Goal: Task Accomplishment & Management: Use online tool/utility

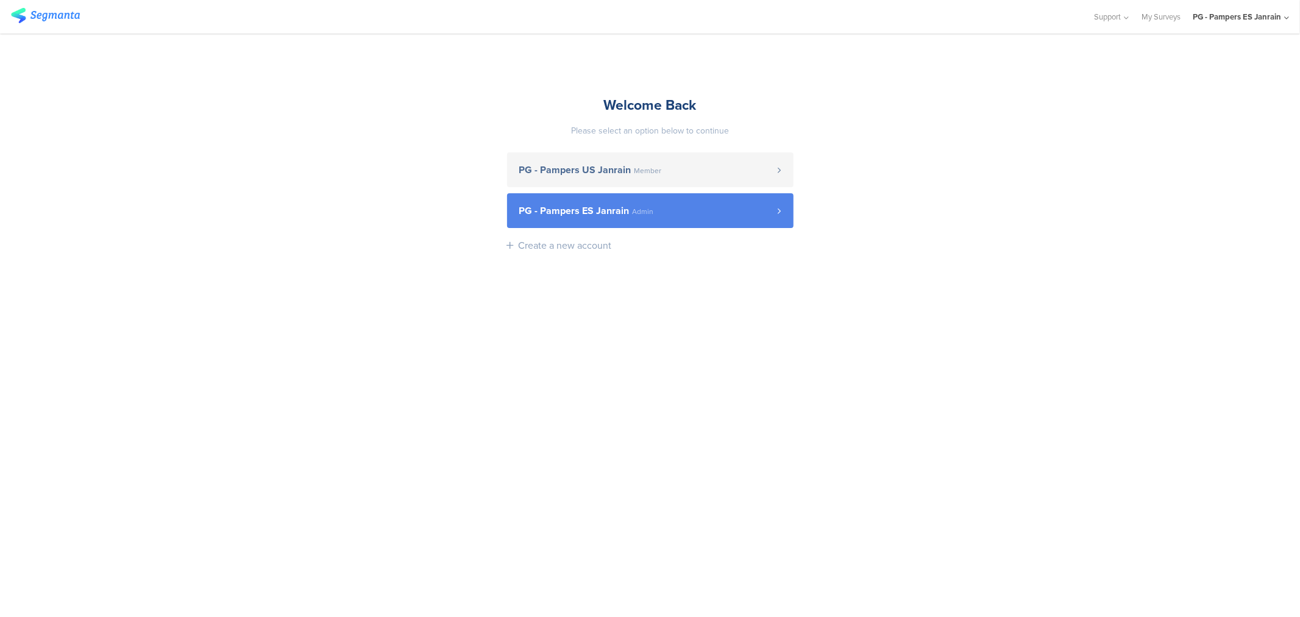
click at [636, 209] on span "Admin" at bounding box center [643, 211] width 21 height 7
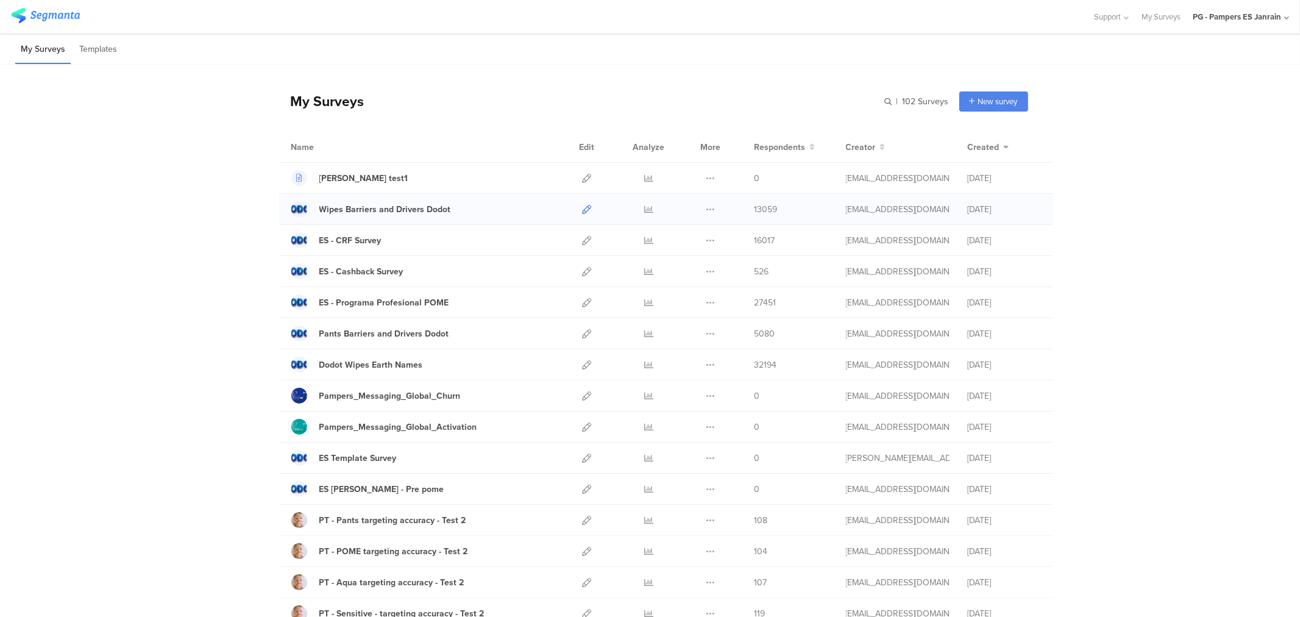
click at [586, 208] on icon at bounding box center [587, 209] width 9 height 9
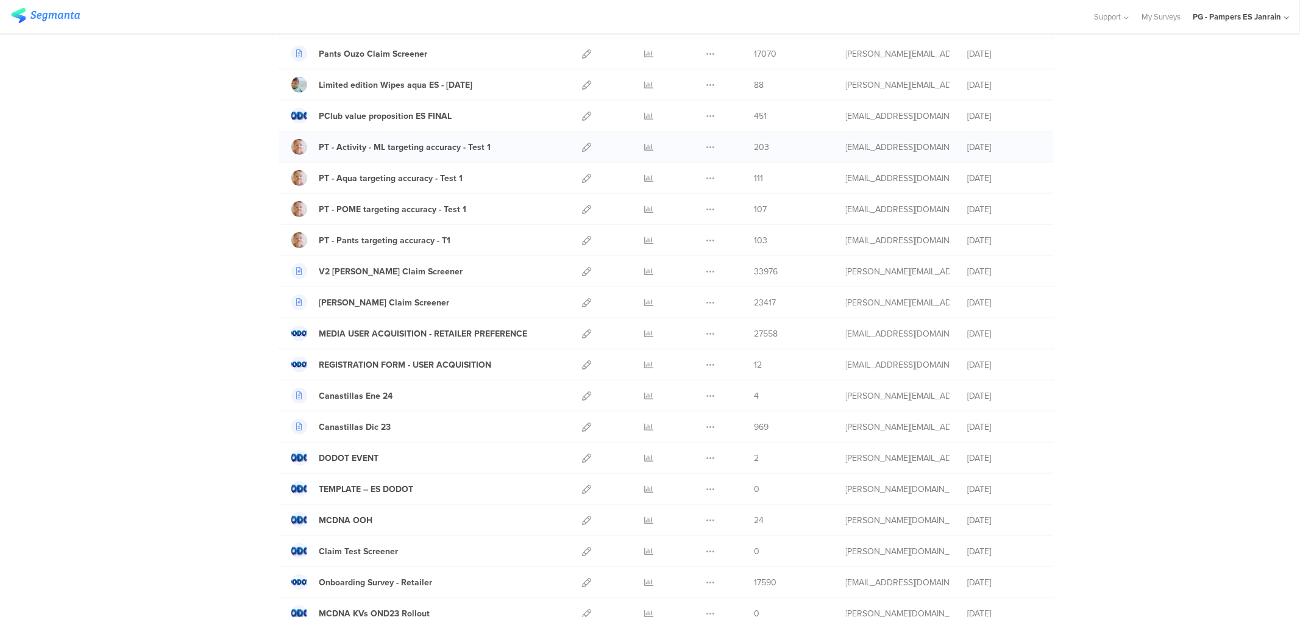
scroll to position [812, 0]
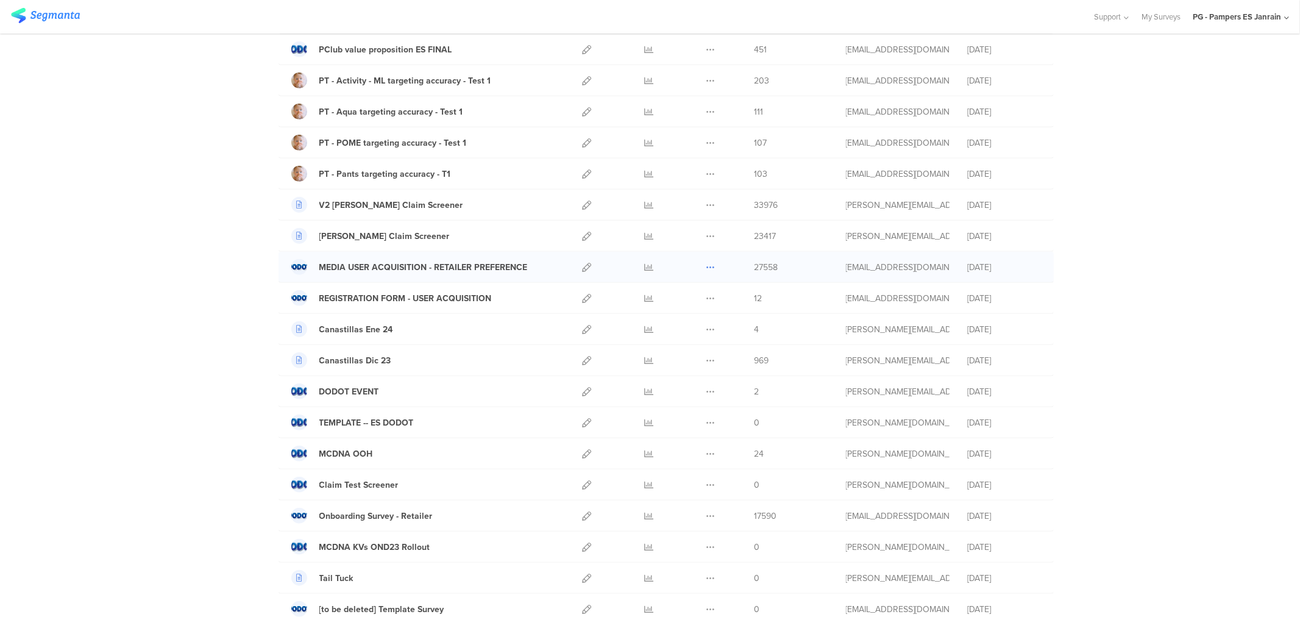
click at [706, 268] on icon at bounding box center [710, 267] width 9 height 9
click at [691, 297] on button "Duplicate" at bounding box center [686, 298] width 67 height 22
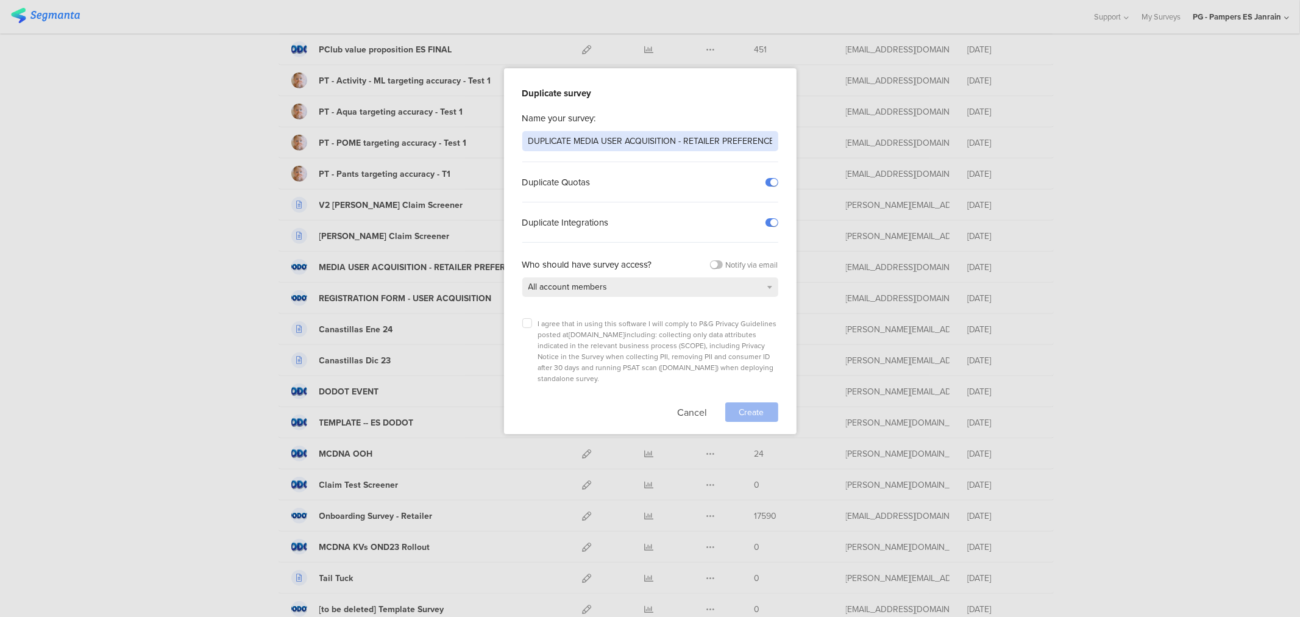
click at [600, 135] on input "DUPLICATE MEDIA USER ACQUISITION - RETAILER PREFERENCE" at bounding box center [650, 141] width 256 height 20
click at [655, 140] on input "Dodot & Wipes Retailer Brand - Q2 FY2526" at bounding box center [650, 141] width 256 height 20
type input "Dodot & Wipes Retailer Brand - Q1 FY2526"
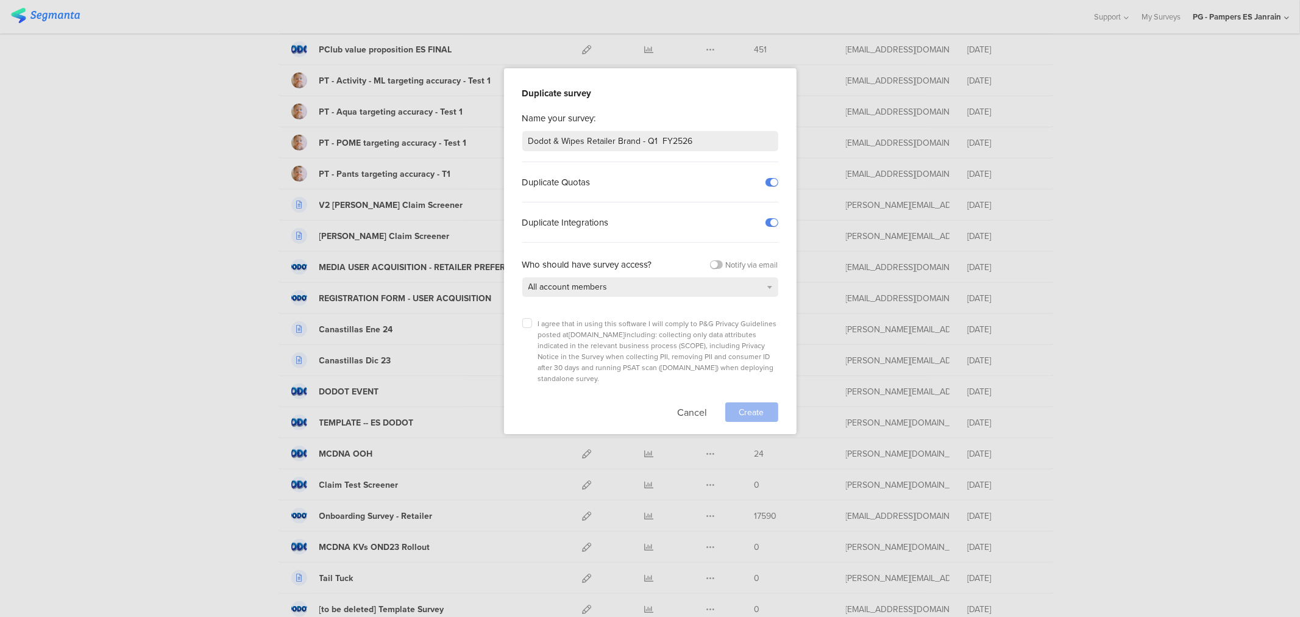
click at [526, 331] on div "I agree that in using this software I will comply to P&G Privacy Guidelines pos…" at bounding box center [650, 351] width 256 height 66
click at [525, 325] on icon at bounding box center [527, 323] width 5 height 5
click at [0, 0] on input "checkbox" at bounding box center [0, 0] width 0 height 0
click at [765, 402] on div "Create" at bounding box center [751, 411] width 53 height 19
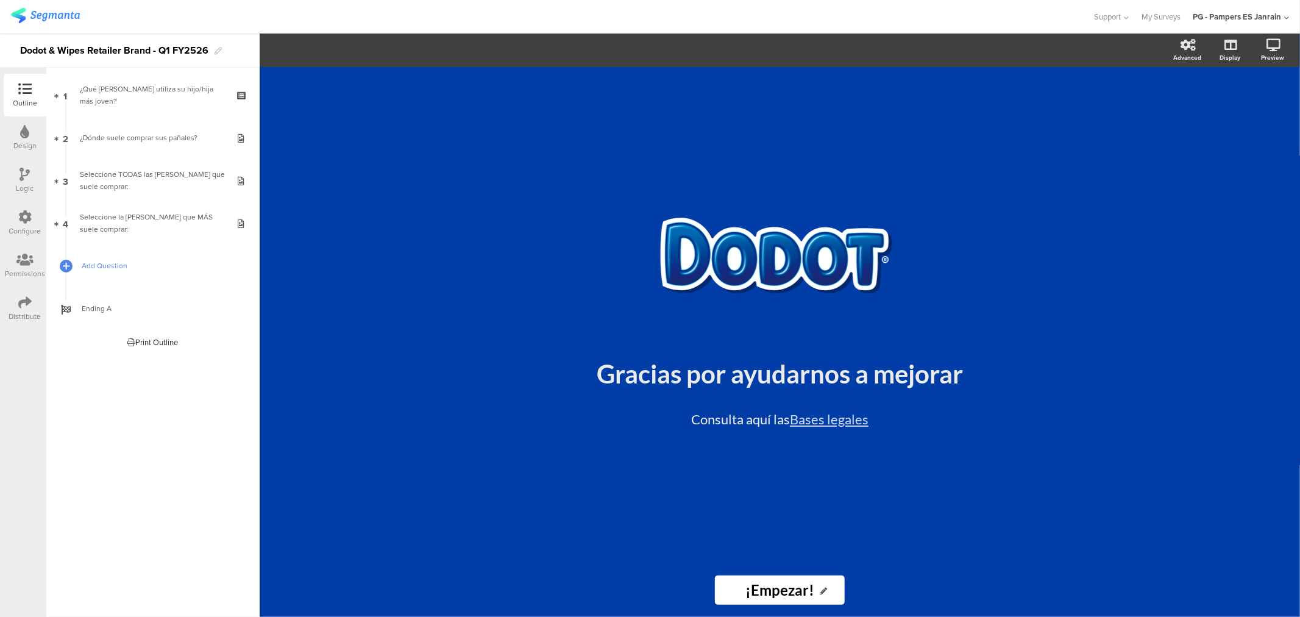
click at [94, 262] on span "Add Question" at bounding box center [160, 266] width 156 height 12
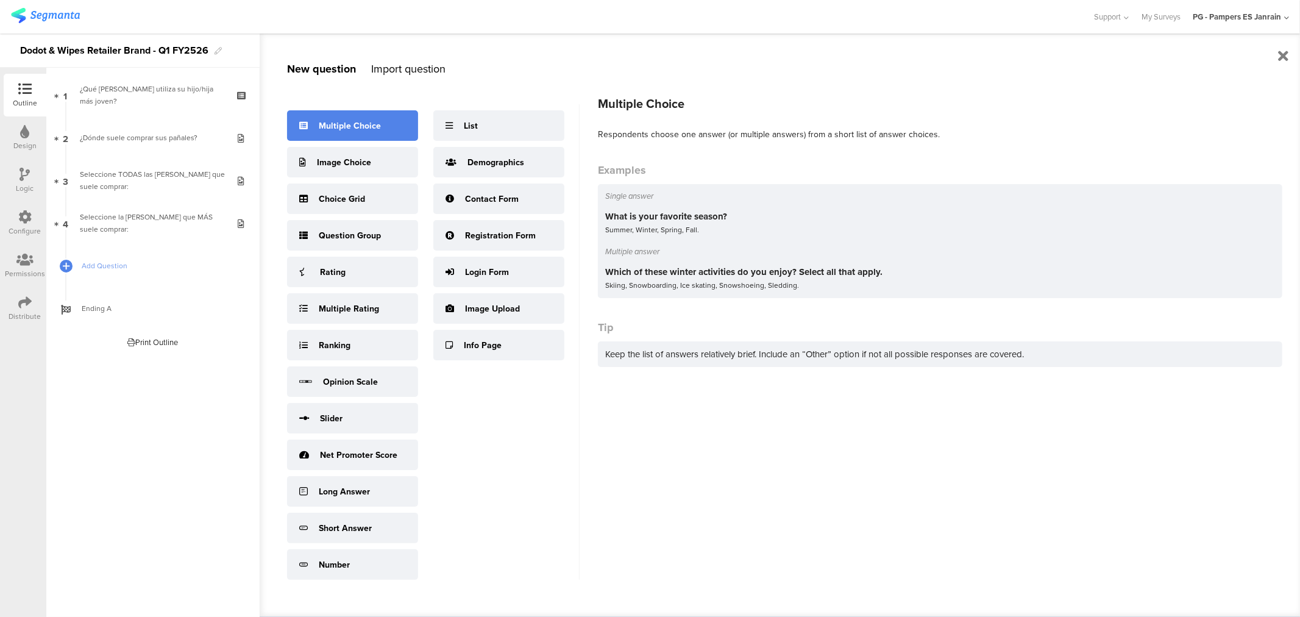
click at [363, 116] on div "Multiple Choice" at bounding box center [352, 125] width 131 height 30
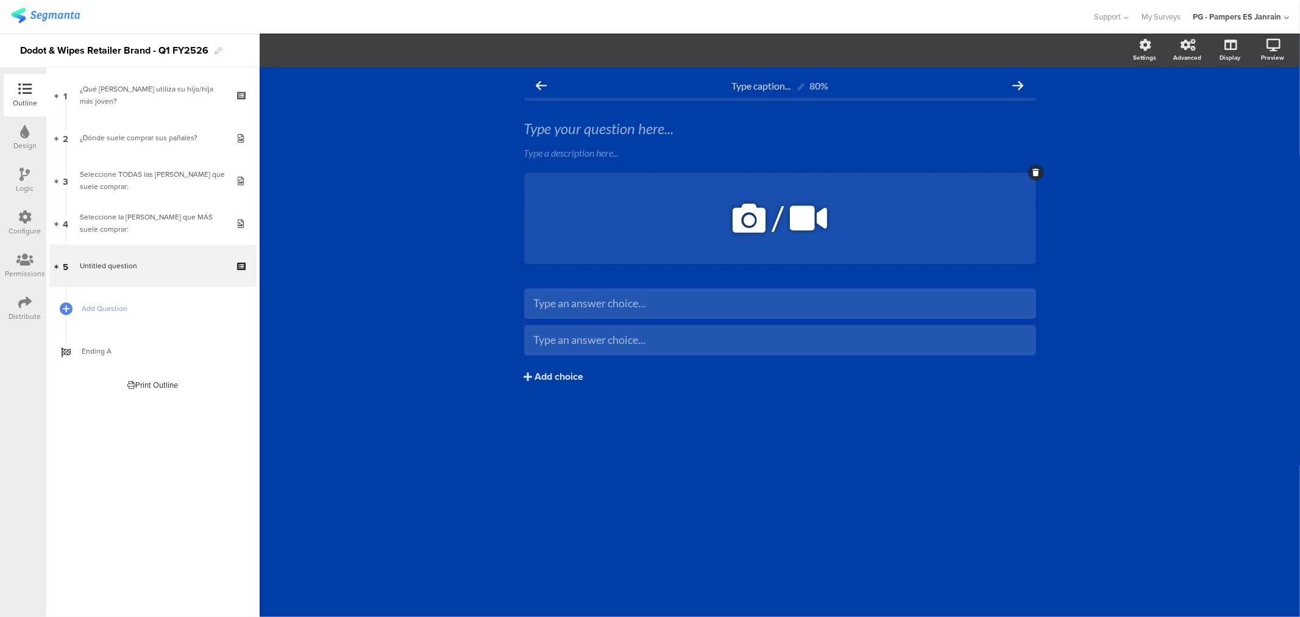
click at [1030, 175] on div at bounding box center [1036, 173] width 16 height 16
click at [1035, 172] on icon at bounding box center [1035, 172] width 7 height 7
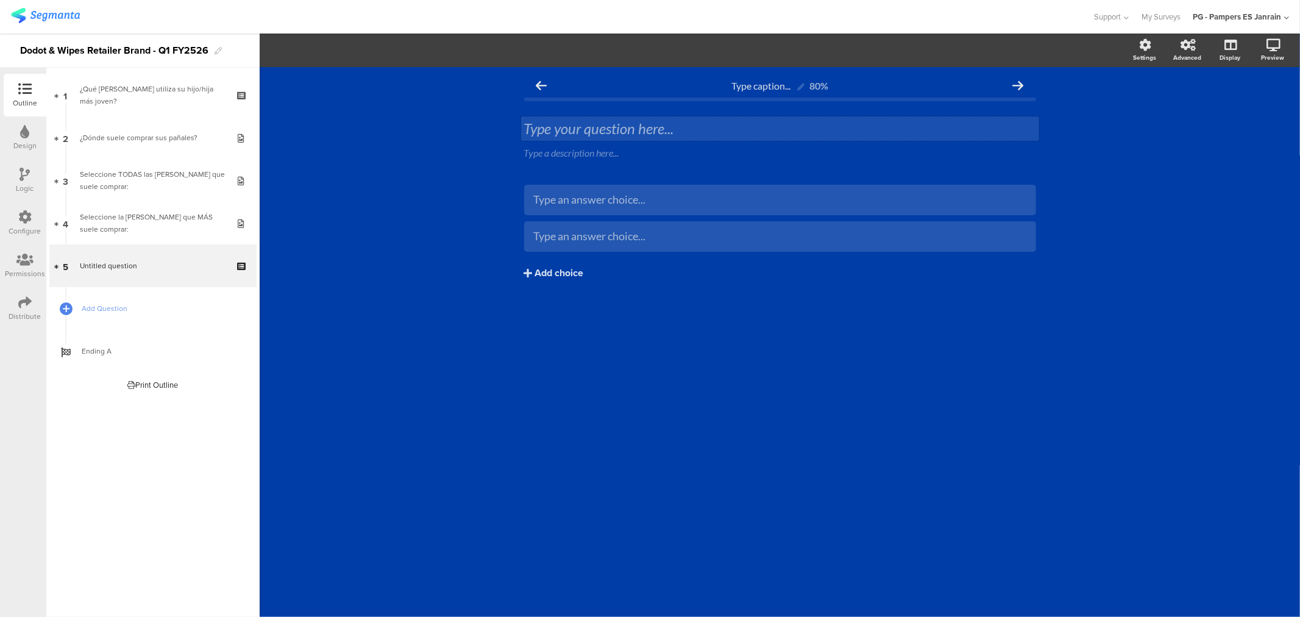
click at [561, 128] on div "Type your question here..." at bounding box center [780, 128] width 512 height 18
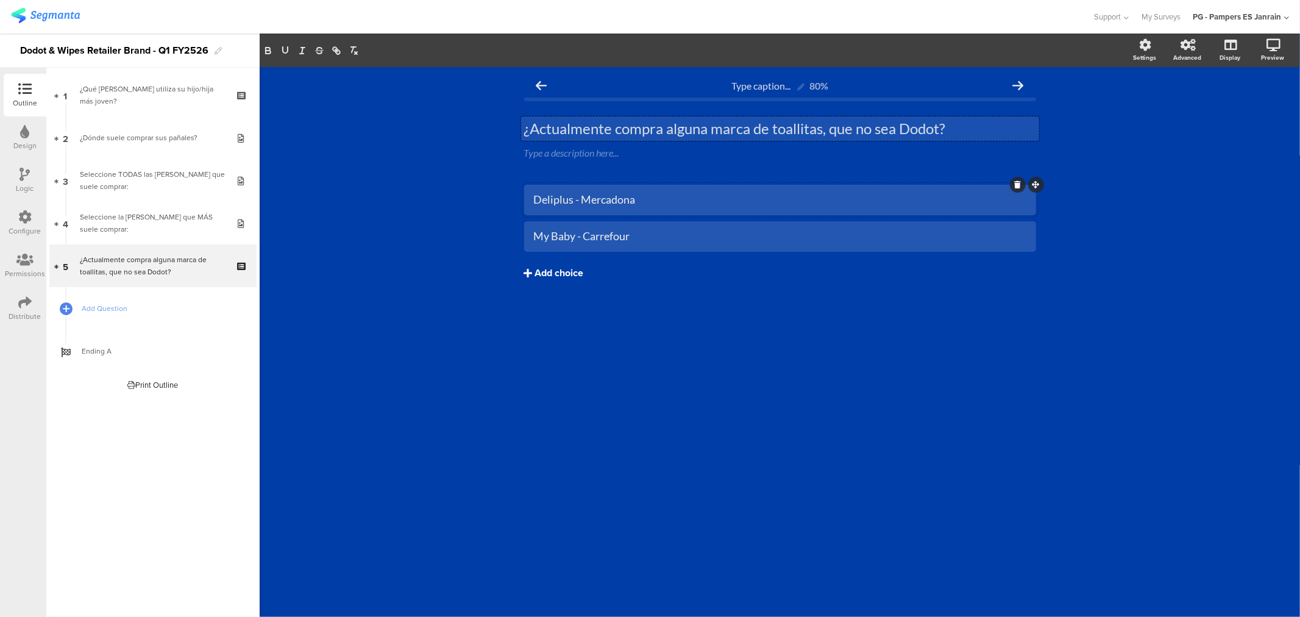
click at [556, 268] on div "Add choice" at bounding box center [559, 273] width 49 height 13
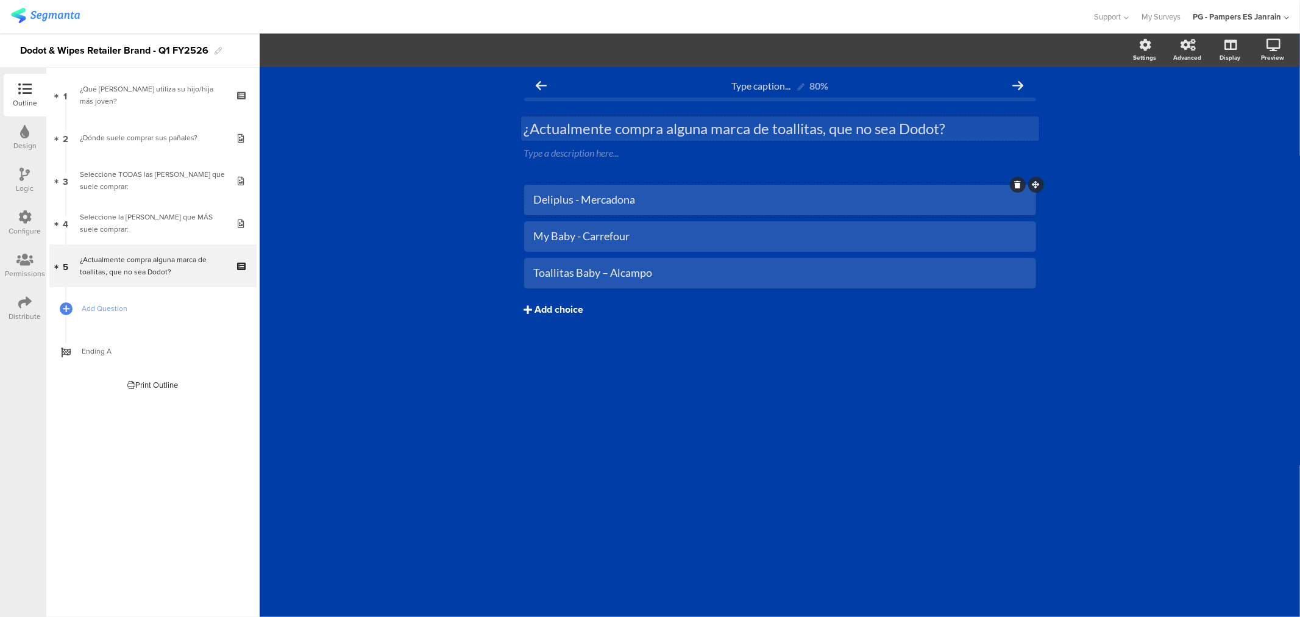
click at [573, 300] on button "Add choice" at bounding box center [780, 309] width 512 height 30
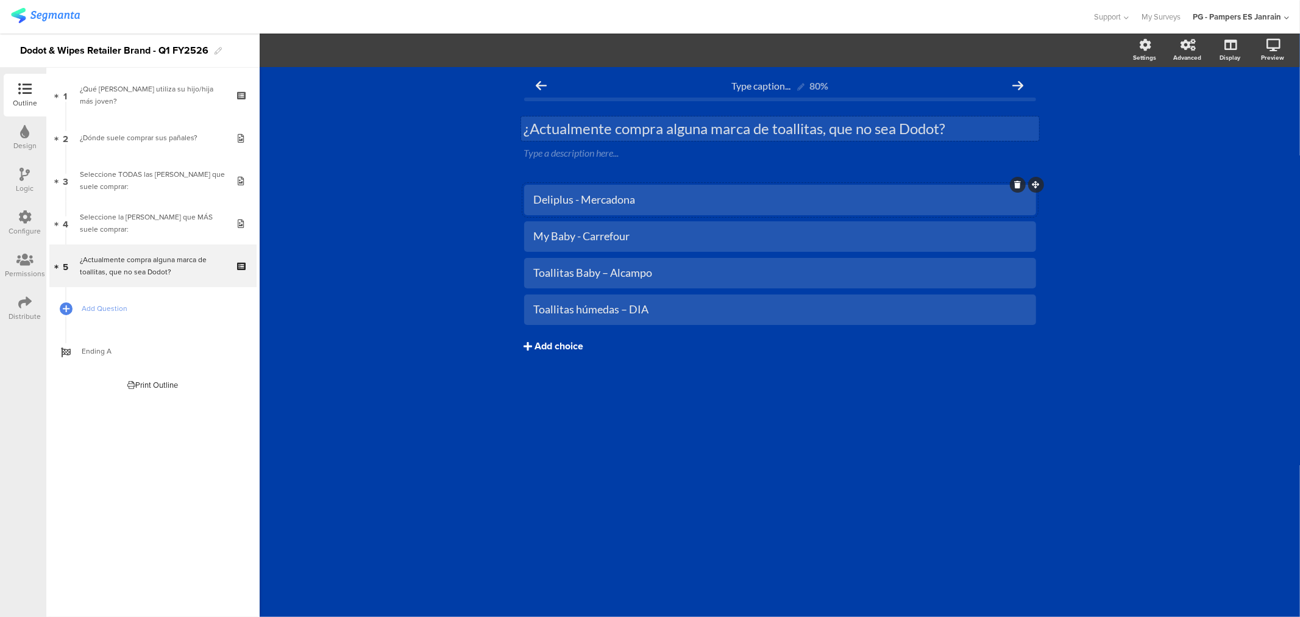
click at [564, 348] on div "Add choice" at bounding box center [559, 346] width 49 height 13
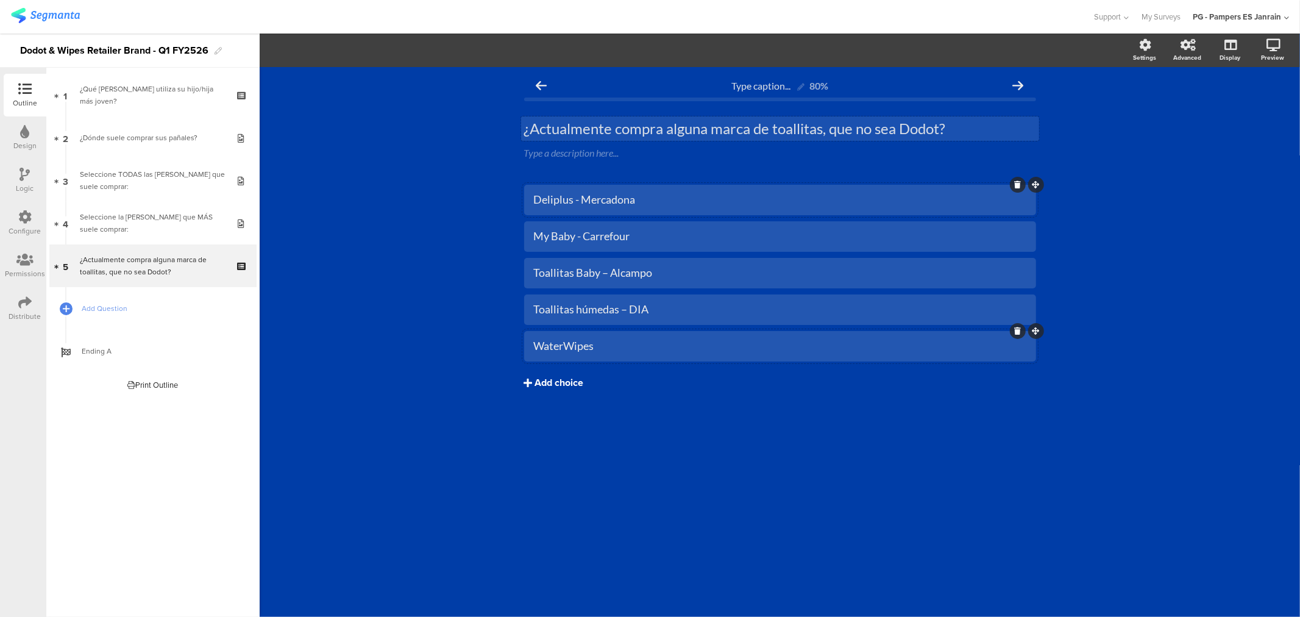
click at [547, 383] on div "Add choice" at bounding box center [559, 383] width 49 height 13
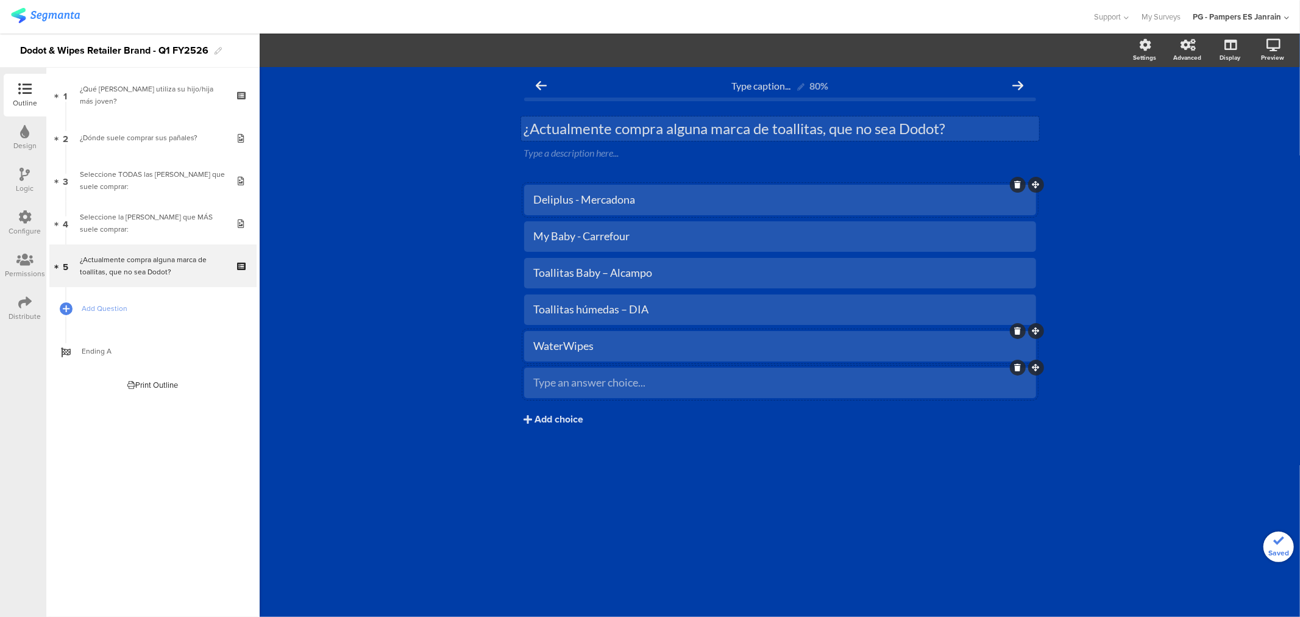
click at [563, 392] on div "Type an answer choice..." at bounding box center [780, 382] width 492 height 20
click at [548, 425] on div "Add choice" at bounding box center [559, 419] width 49 height 13
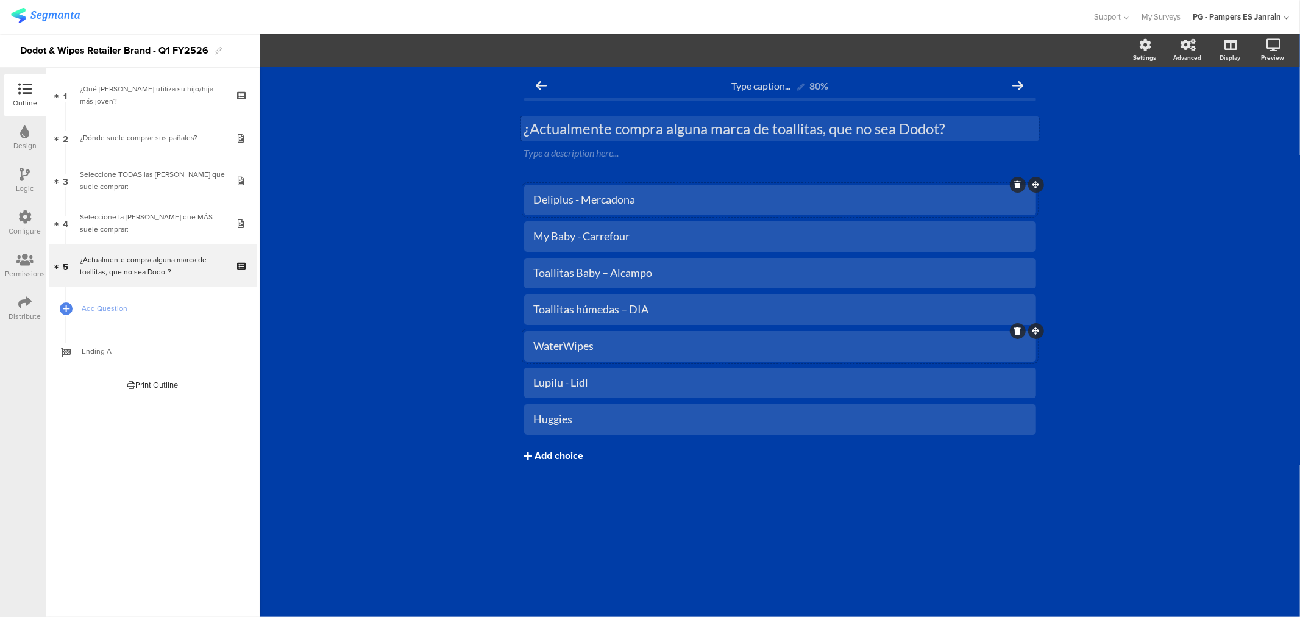
click at [579, 455] on div "Add choice" at bounding box center [559, 456] width 49 height 13
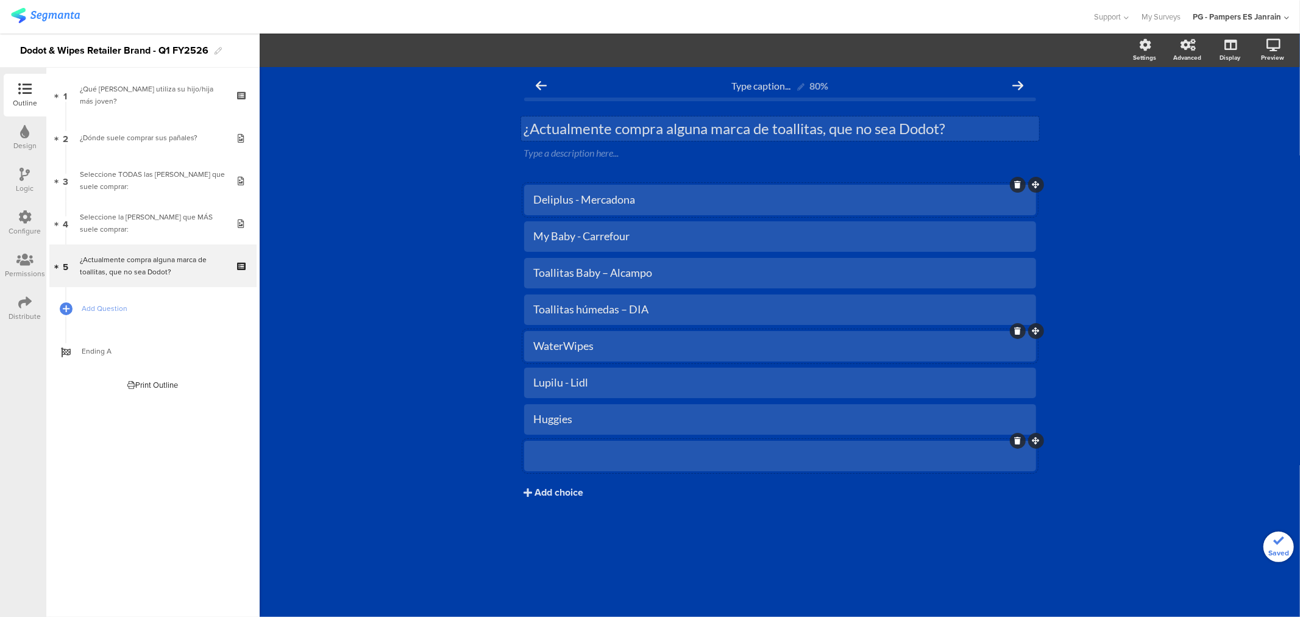
click at [557, 447] on div at bounding box center [780, 455] width 492 height 20
click at [562, 486] on div "Add choice" at bounding box center [559, 492] width 49 height 13
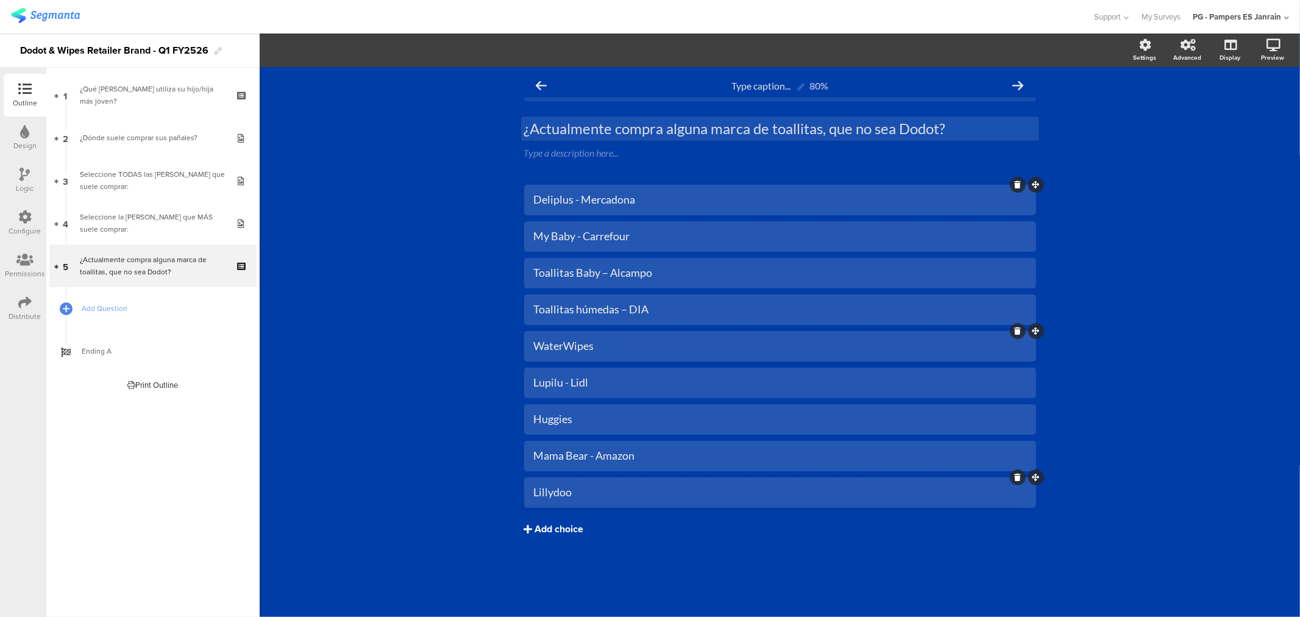
click at [558, 523] on div "Add choice" at bounding box center [559, 529] width 49 height 13
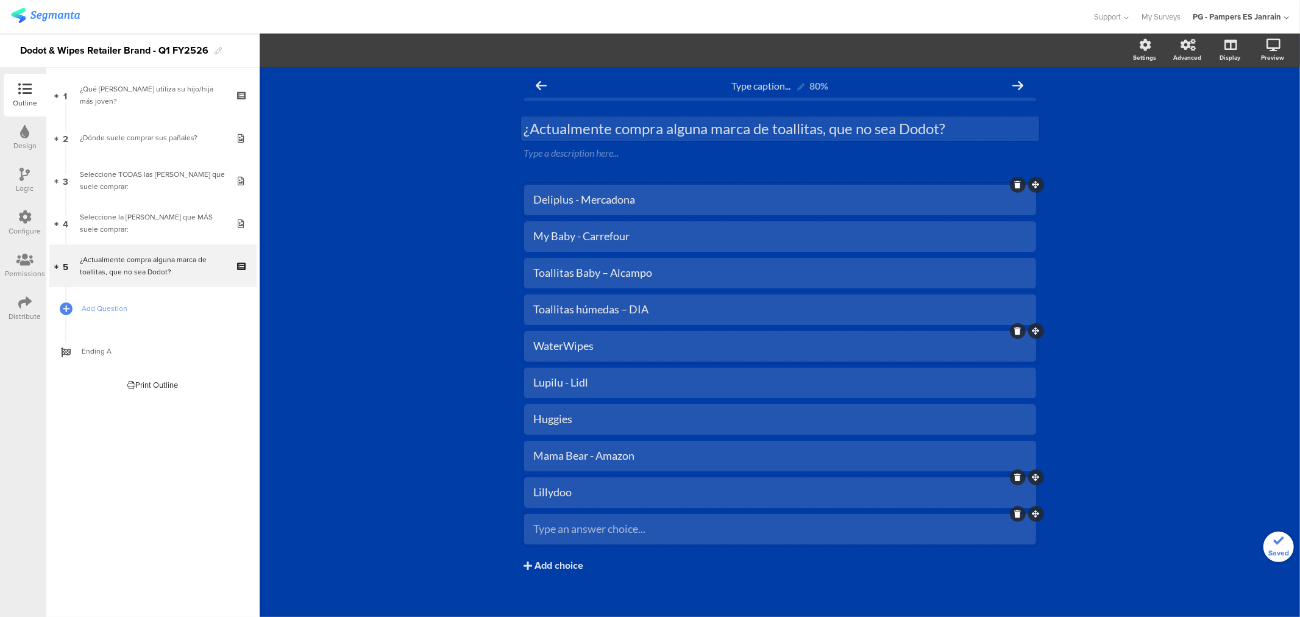
click at [561, 519] on div "Type an answer choice..." at bounding box center [780, 529] width 492 height 20
drag, startPoint x: 1069, startPoint y: 99, endPoint x: 1077, endPoint y: 101, distance: 8.7
click at [1069, 99] on div "Type caption... 80% ¿Actualmente compra alguna marca de toallitas, que no sea D…" at bounding box center [780, 348] width 1040 height 562
click at [1129, 51] on div "Settings" at bounding box center [1150, 50] width 43 height 30
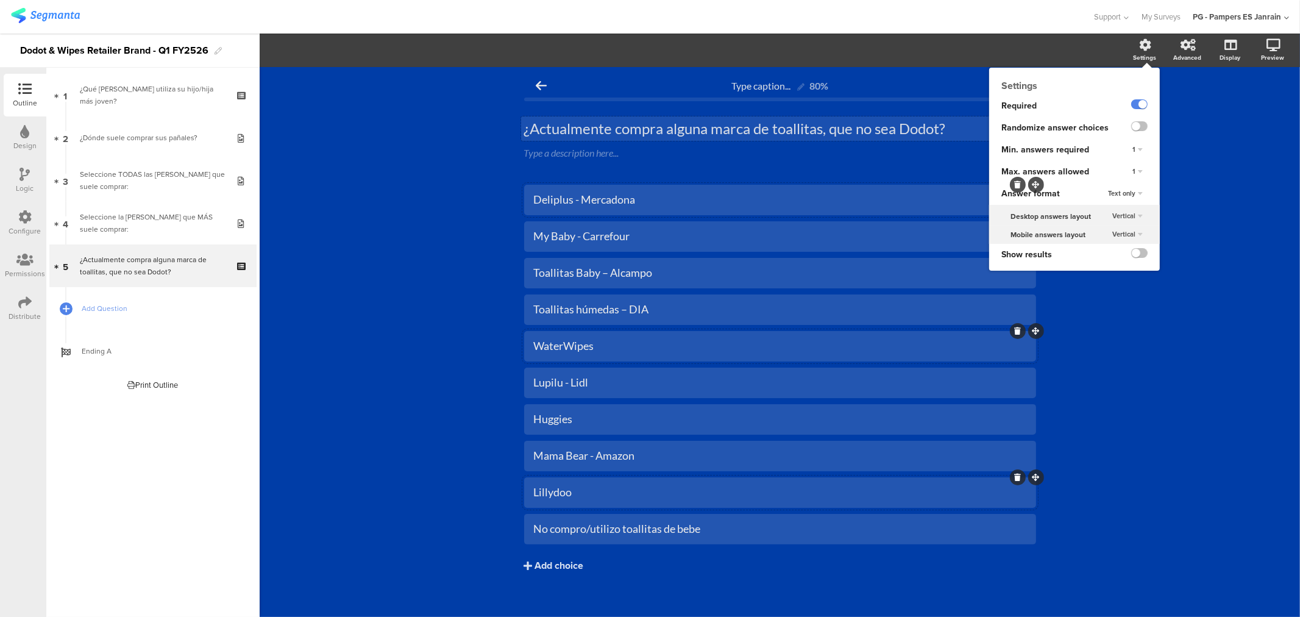
click at [1132, 174] on span "1" at bounding box center [1133, 171] width 3 height 10
click at [1129, 51] on div "Settings" at bounding box center [1150, 50] width 43 height 30
click at [1129, 175] on div "1" at bounding box center [1137, 172] width 20 height 15
click at [1092, 294] on div "10" at bounding box center [1120, 292] width 72 height 13
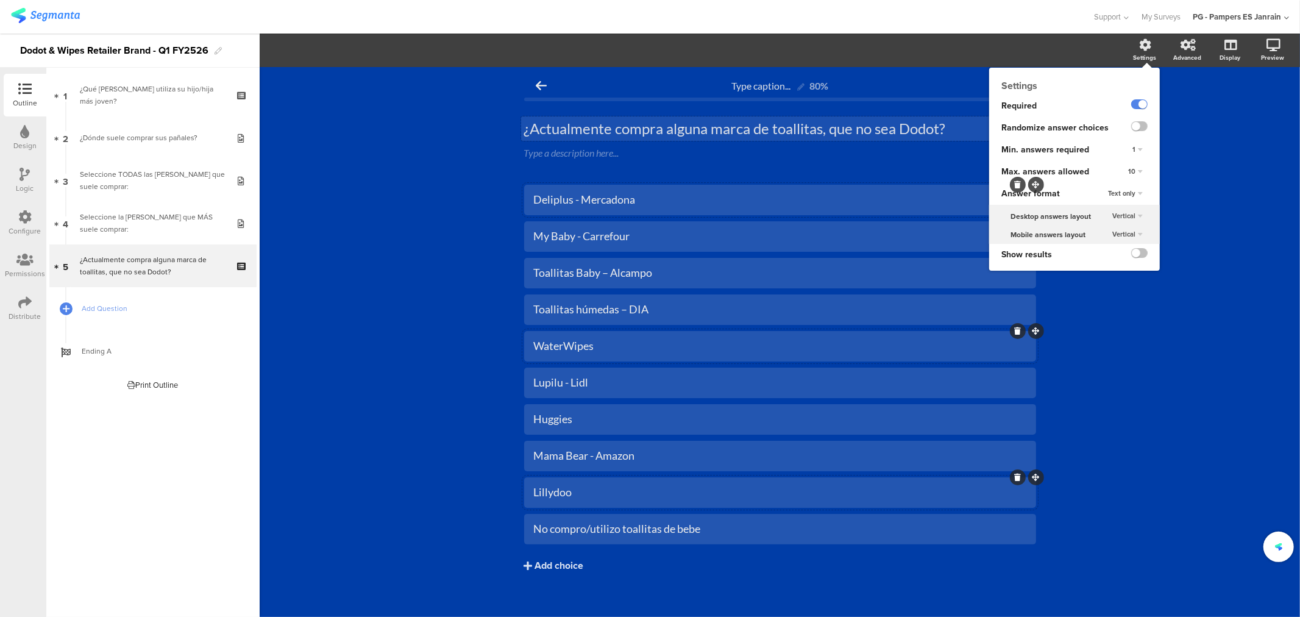
click at [1182, 323] on div "Type caption... 80% ¿Actualmente compra alguna marca de toallitas, que no sea D…" at bounding box center [780, 348] width 1040 height 562
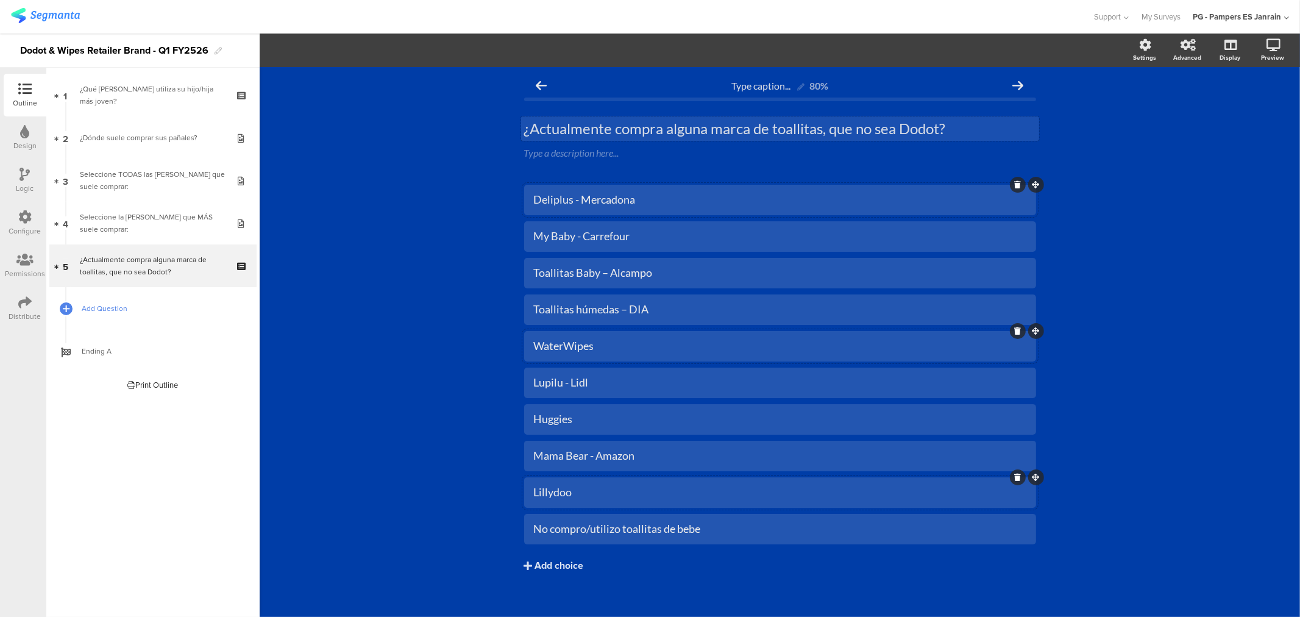
click at [117, 309] on span "Add Question" at bounding box center [160, 308] width 156 height 12
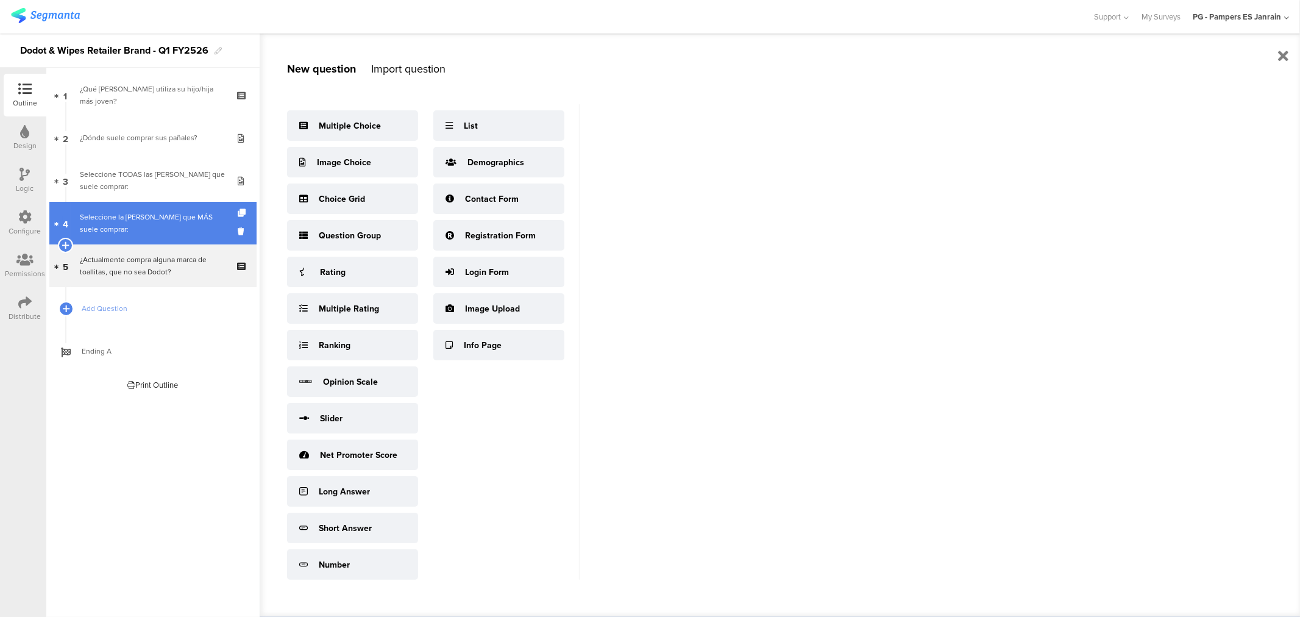
click at [120, 227] on div "Seleccione la marca de pañales que MÁS suele comprar:" at bounding box center [153, 223] width 146 height 24
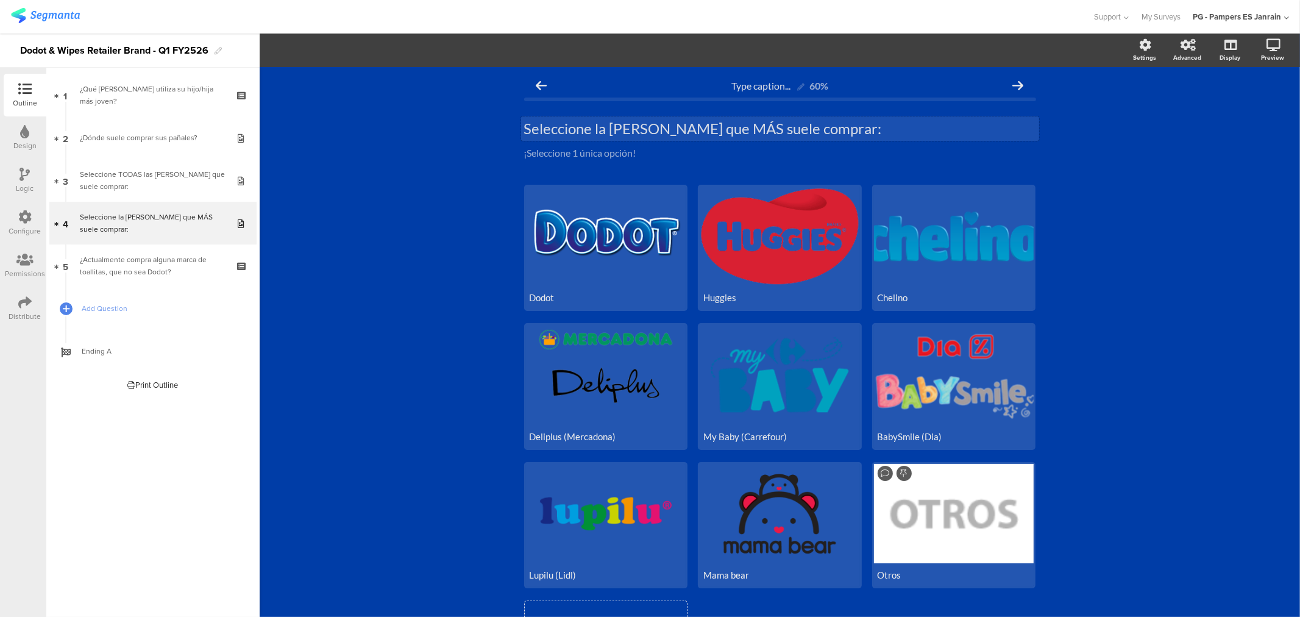
click at [595, 126] on p "Seleccione la marca de pañales que MÁS suele comprar:" at bounding box center [780, 128] width 512 height 18
copy p "Seleccione la marca de pañales que MÁS suele comprar:"
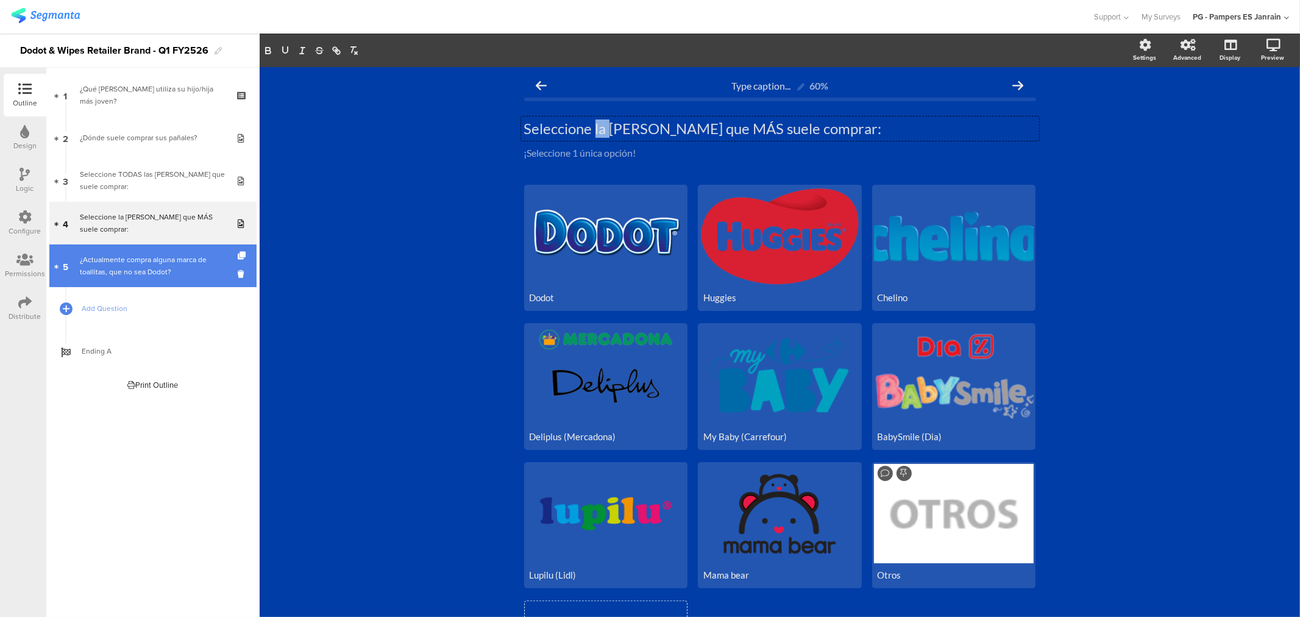
click at [241, 250] on div at bounding box center [243, 265] width 10 height 43
click at [238, 253] on icon at bounding box center [243, 256] width 10 height 8
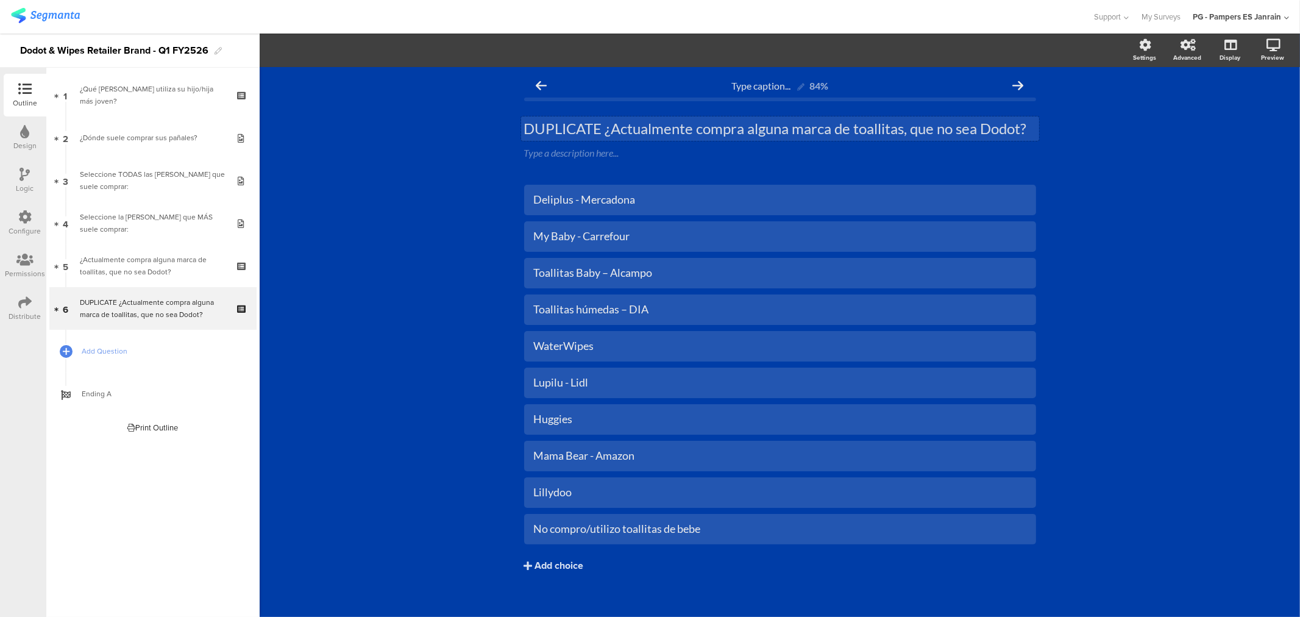
click at [598, 134] on div "DUPLICATE ¿Actualmente compra alguna marca de toallitas, que no sea Dodot? DUPL…" at bounding box center [780, 128] width 518 height 24
click at [598, 134] on p "DUPLICATE ¿Actualmente compra alguna marca de toallitas, que no sea Dodot?" at bounding box center [780, 128] width 512 height 18
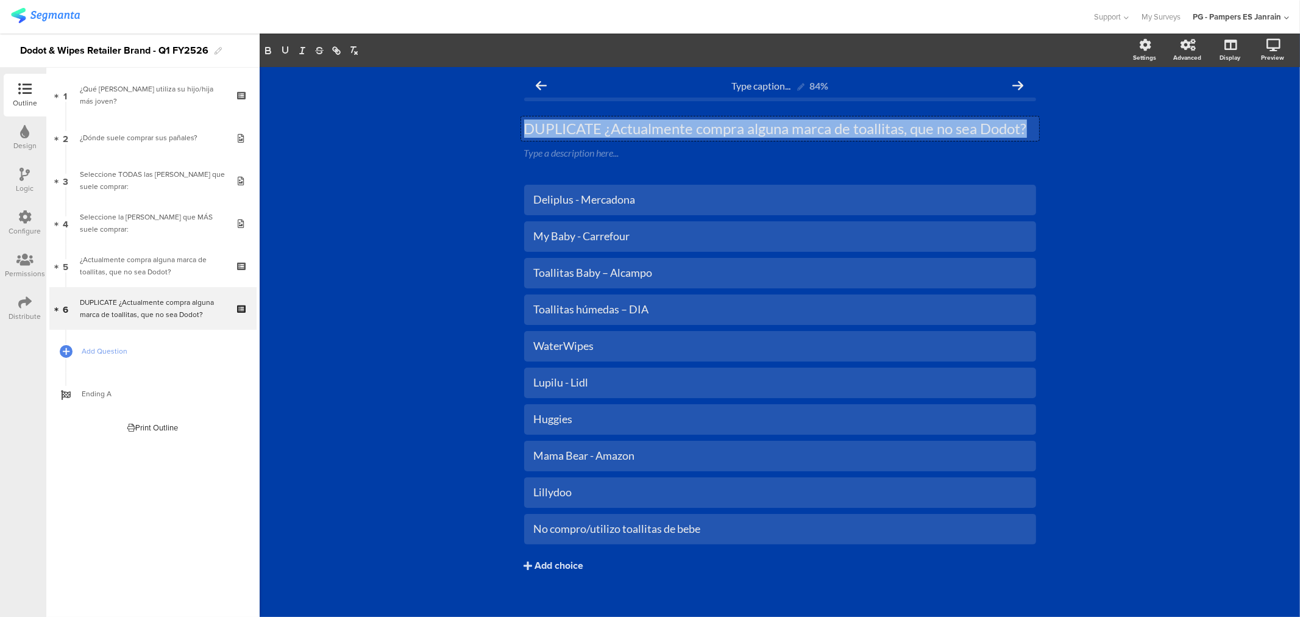
click at [598, 134] on p "DUPLICATE ¿Actualmente compra alguna marca de toallitas, que no sea Dodot?" at bounding box center [780, 128] width 512 height 18
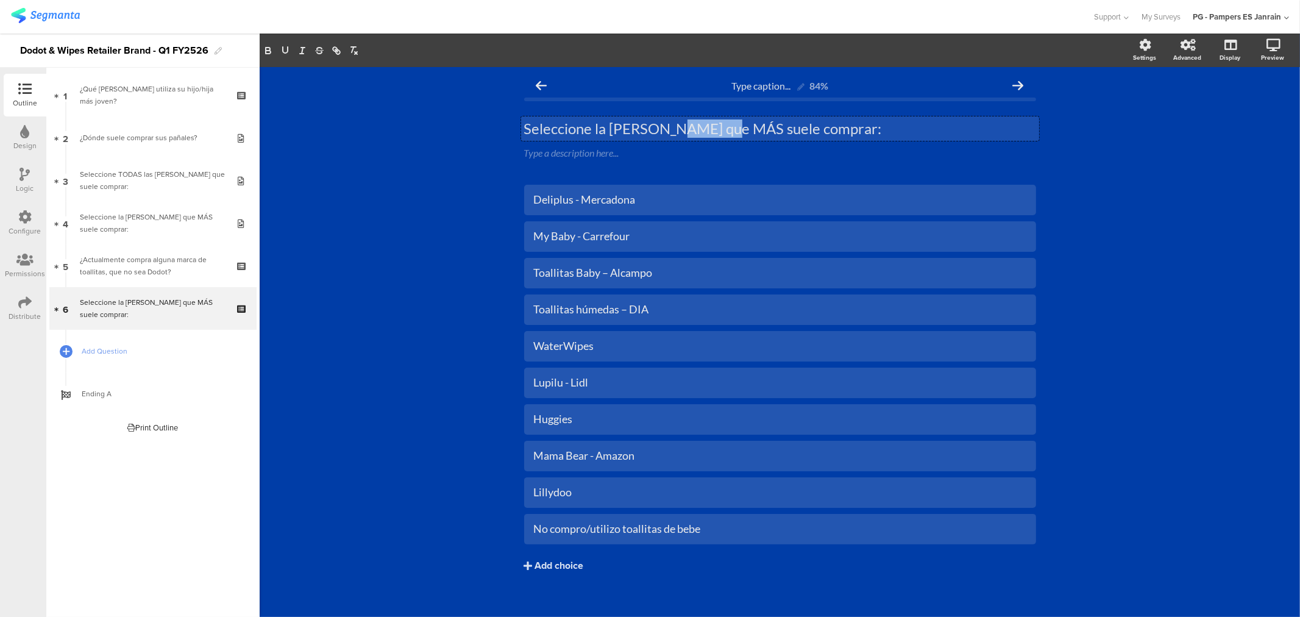
drag, startPoint x: 711, startPoint y: 130, endPoint x: 668, endPoint y: 124, distance: 43.2
click at [668, 124] on p "Seleccione la marca de pañales que MÁS suele comprar:" at bounding box center [780, 128] width 512 height 18
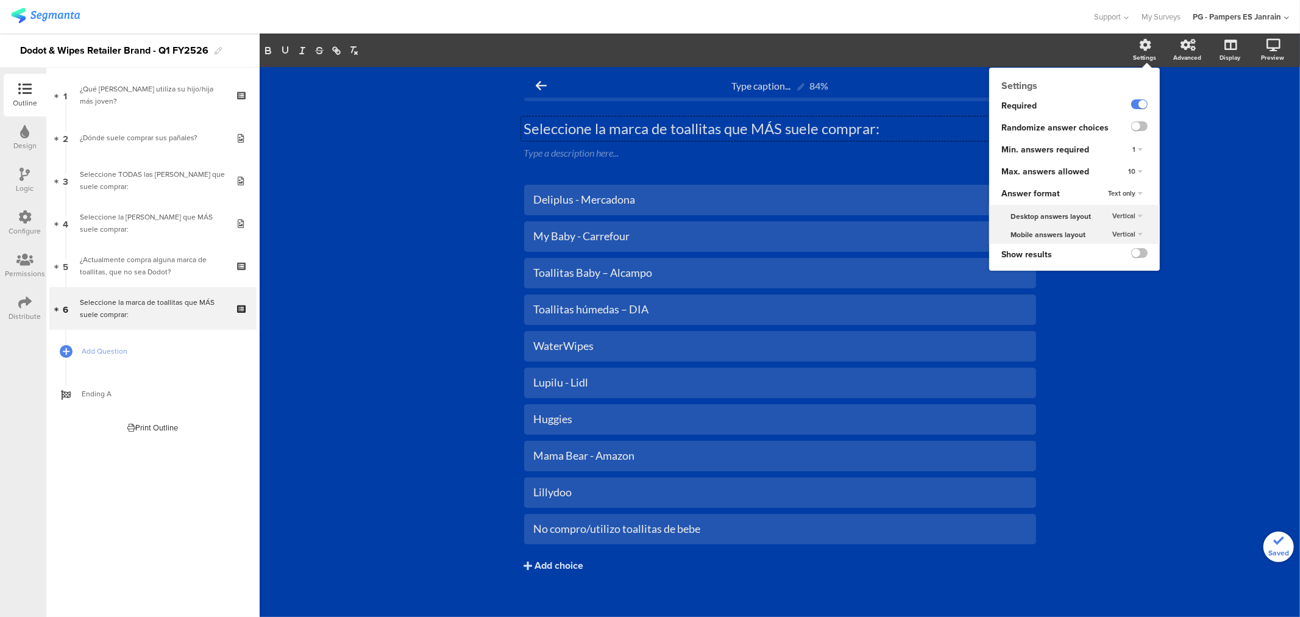
click at [1137, 68] on div "Settings Required Randomize answer choices Min. answers required 1 Max. answers…" at bounding box center [1074, 169] width 171 height 203
click at [1128, 171] on span "10" at bounding box center [1131, 171] width 7 height 10
click at [1115, 200] on div "1" at bounding box center [1120, 196] width 72 height 13
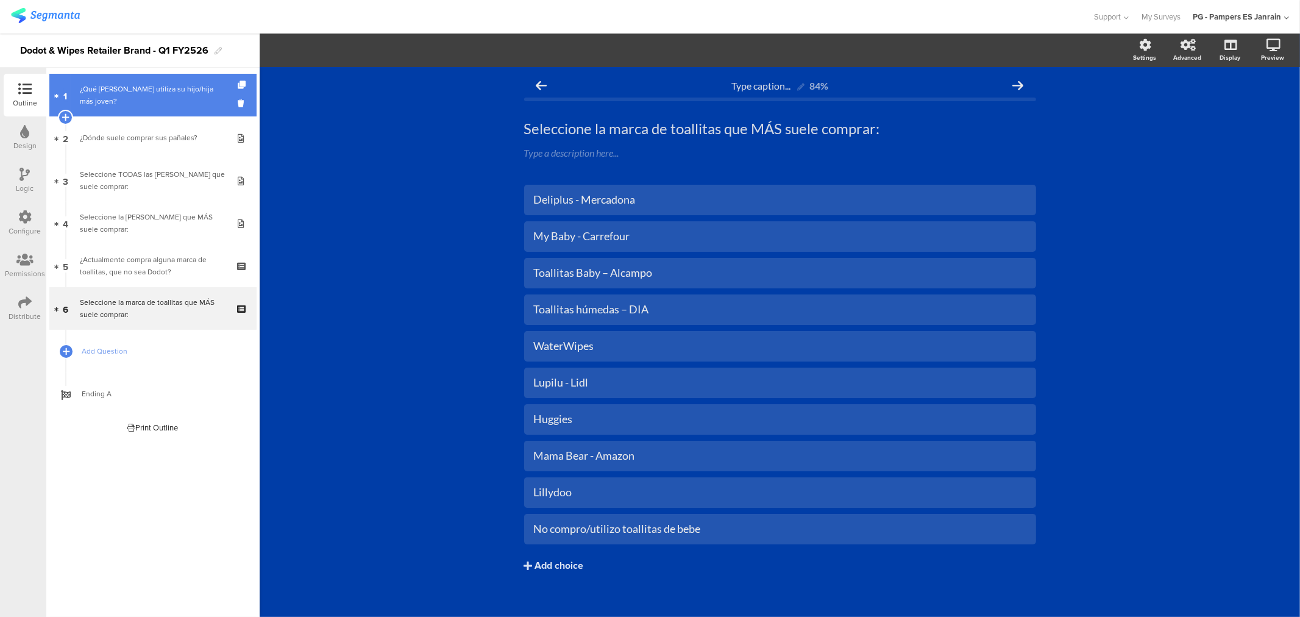
click at [116, 84] on div "¿Qué talla de pañales utiliza su hijo/hija más joven?" at bounding box center [153, 95] width 146 height 24
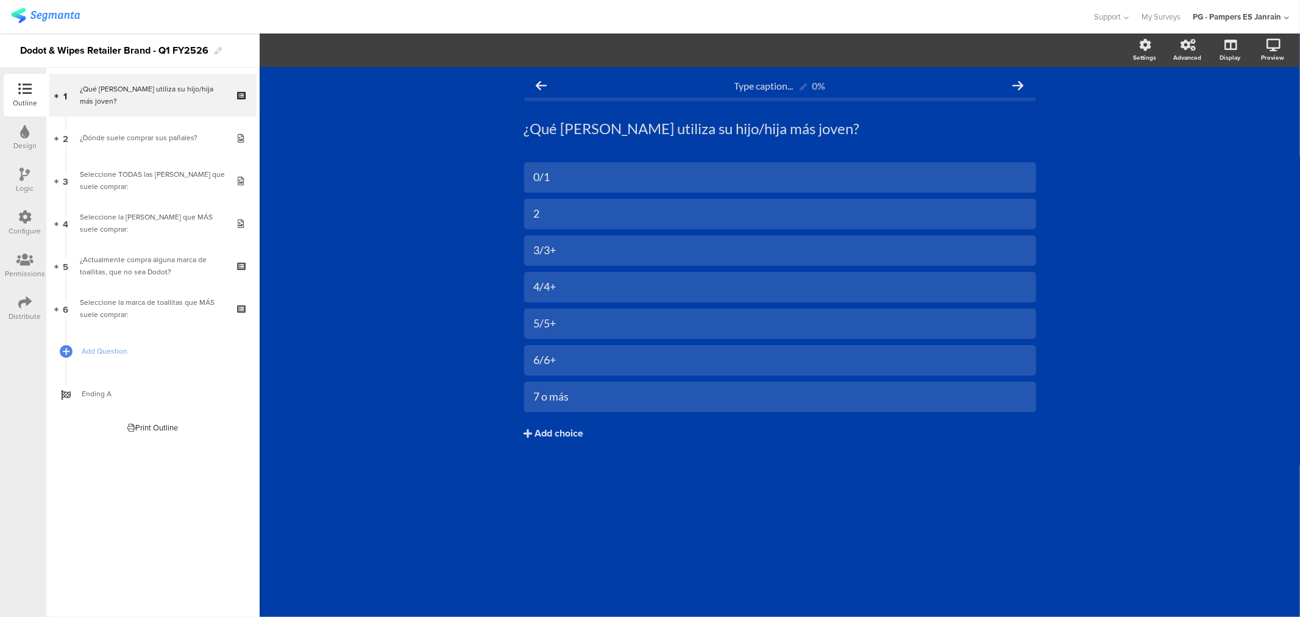
click at [67, 13] on img at bounding box center [45, 15] width 69 height 15
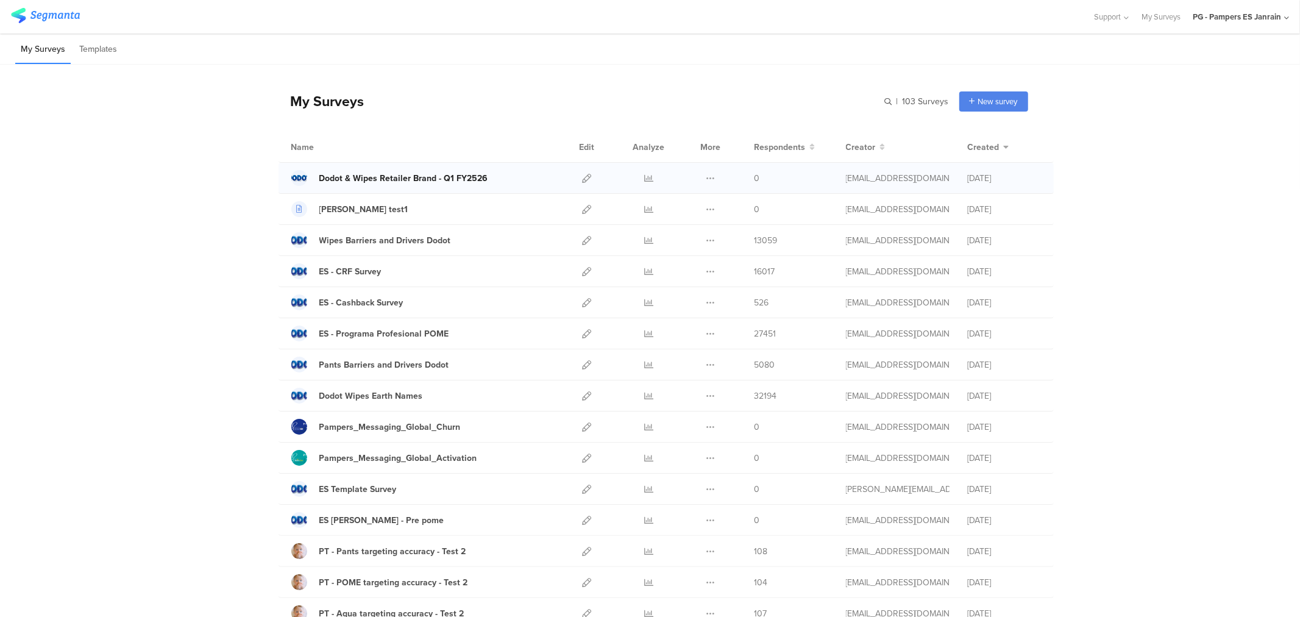
click at [439, 180] on div "Dodot & Wipes Retailer Brand - Q1 FY2526" at bounding box center [403, 178] width 169 height 13
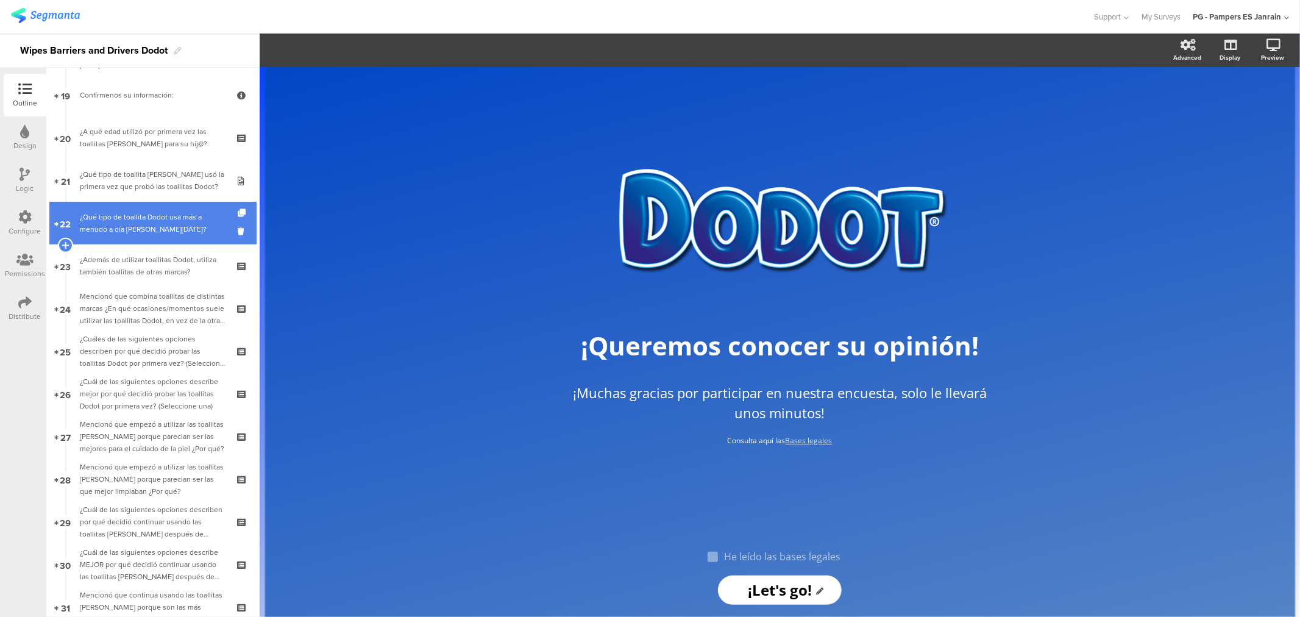
scroll to position [812, 0]
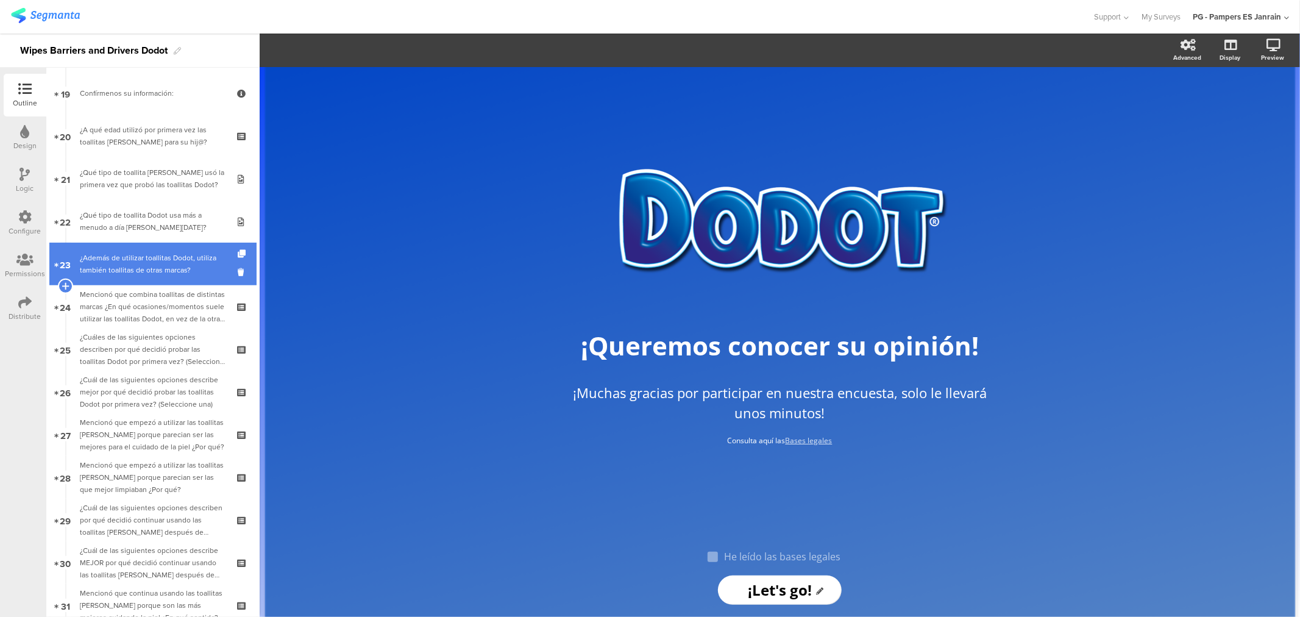
click at [158, 272] on div "¿Además de utilizar toallitas Dodot, utiliza también toallitas de otras marcas?" at bounding box center [153, 264] width 146 height 24
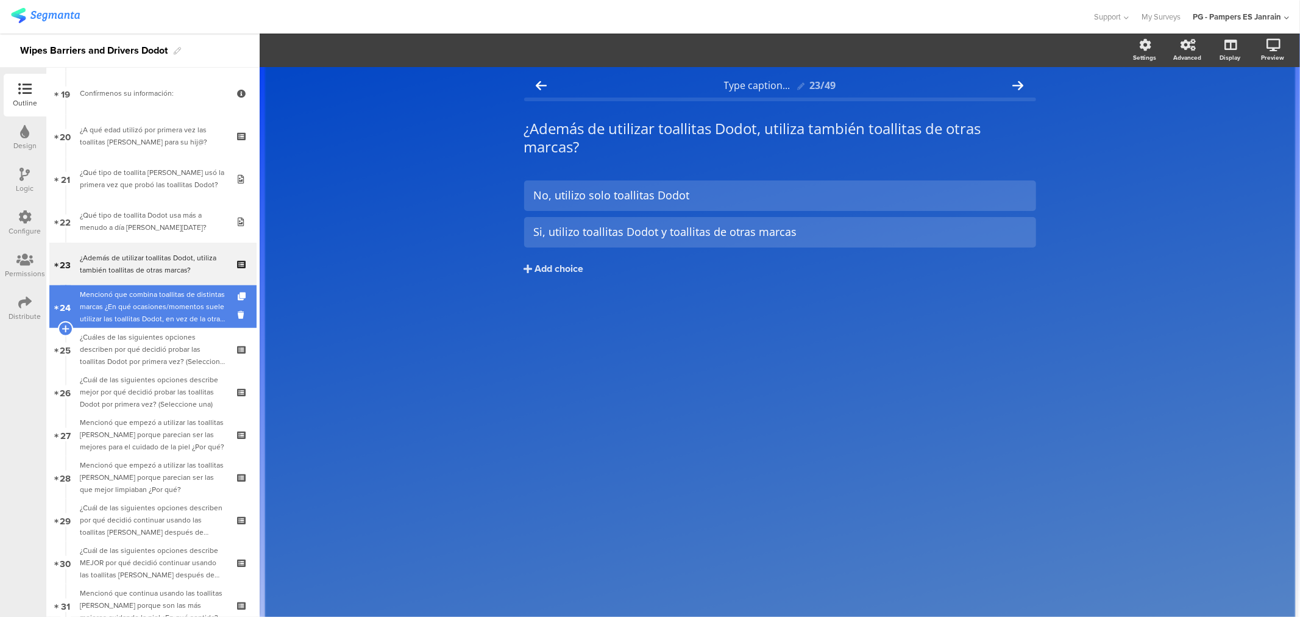
click at [161, 316] on div "Mencionó que combina toallitas de distintas marcas ¿En qué ocasiones/momentos s…" at bounding box center [153, 306] width 146 height 37
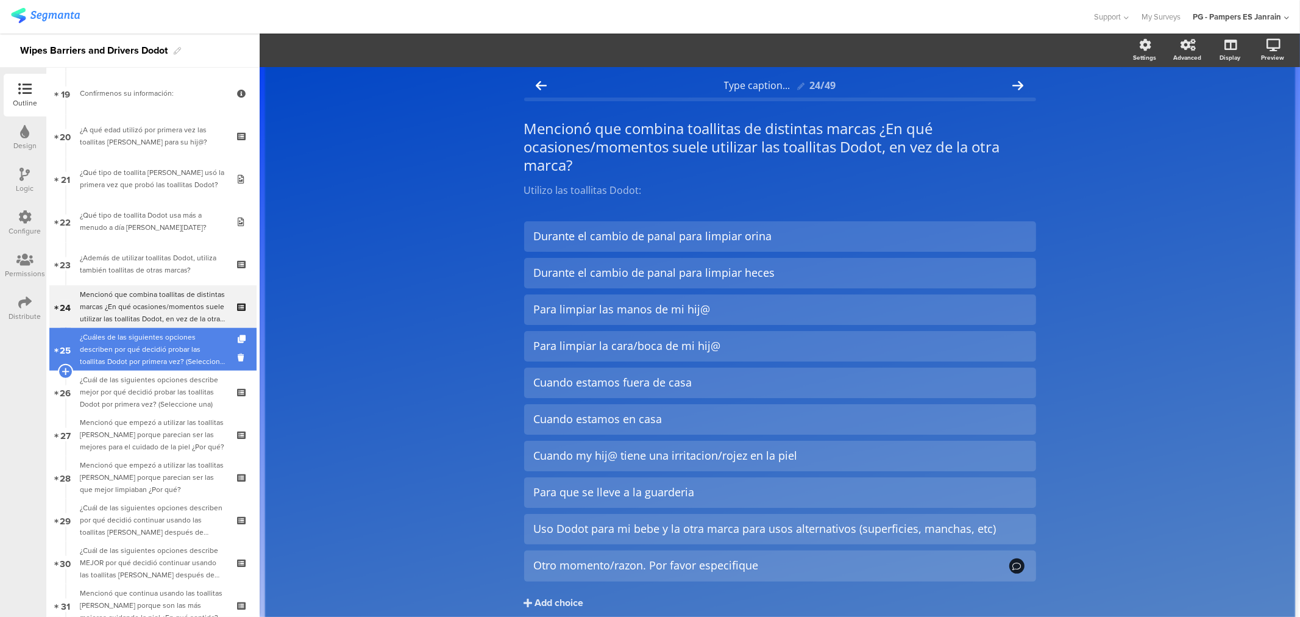
click at [153, 368] on link "25 ¿Cuáles de las siguientes opciones describen por qué decidió probar las toal…" at bounding box center [152, 349] width 207 height 43
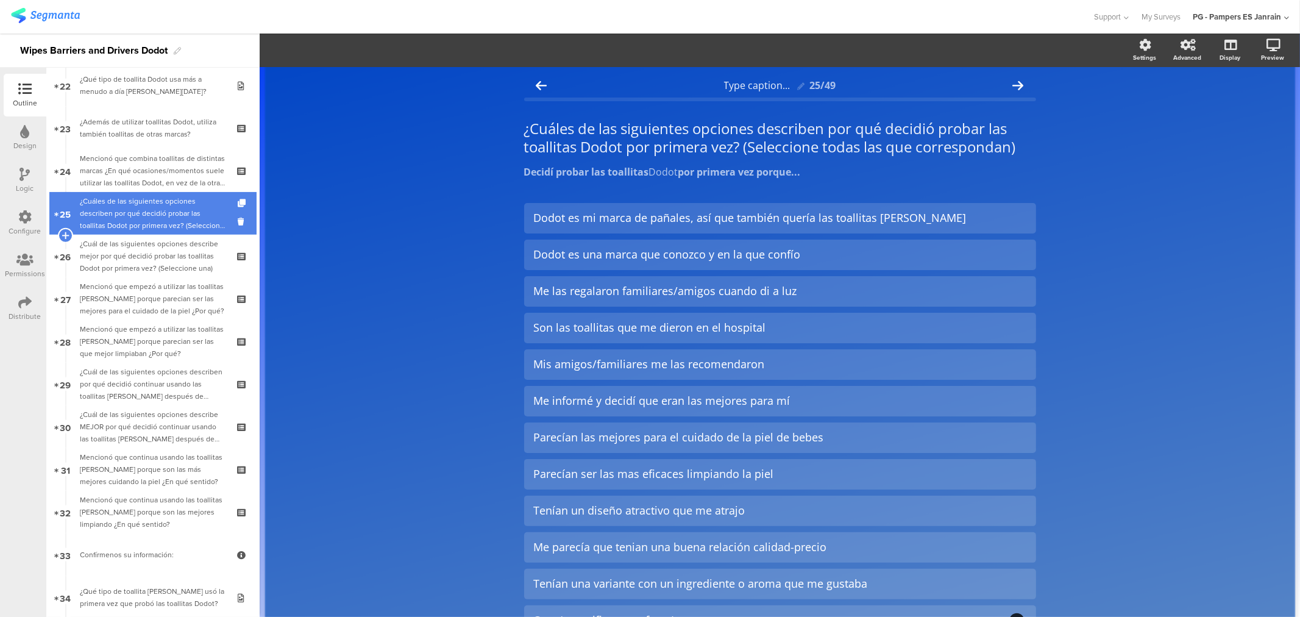
scroll to position [1150, 0]
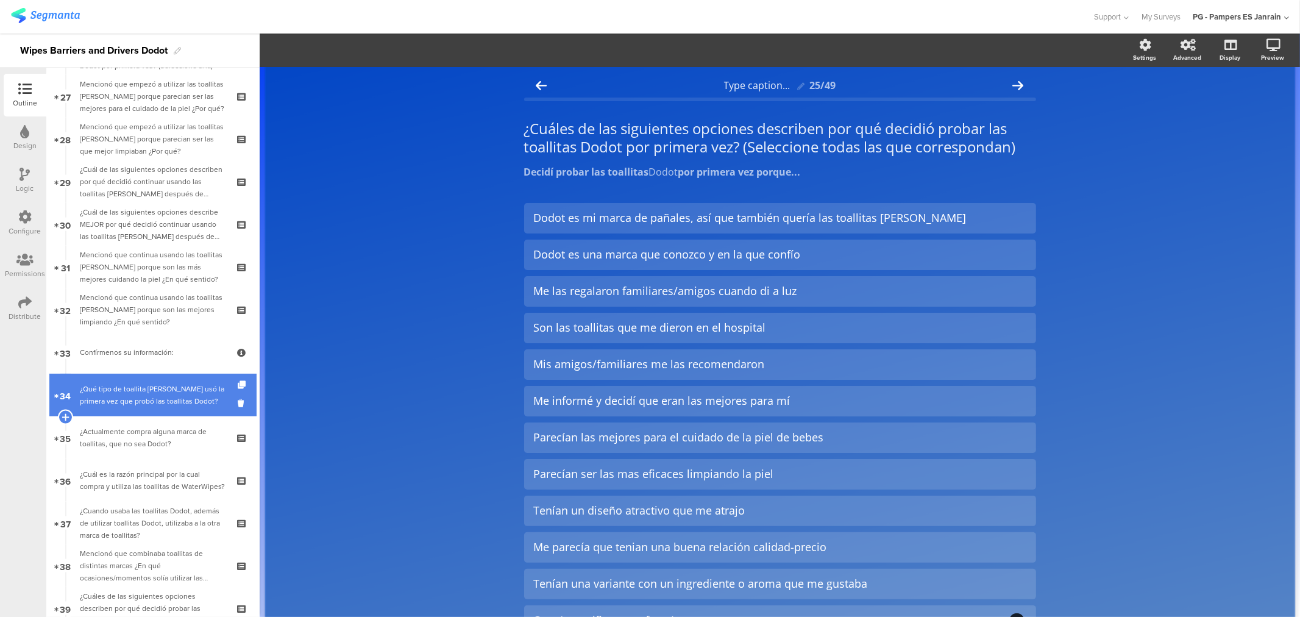
click at [161, 405] on div "¿Qué tipo de toallita Dodot usó la primera vez que probó las toallitas Dodot?" at bounding box center [153, 395] width 146 height 24
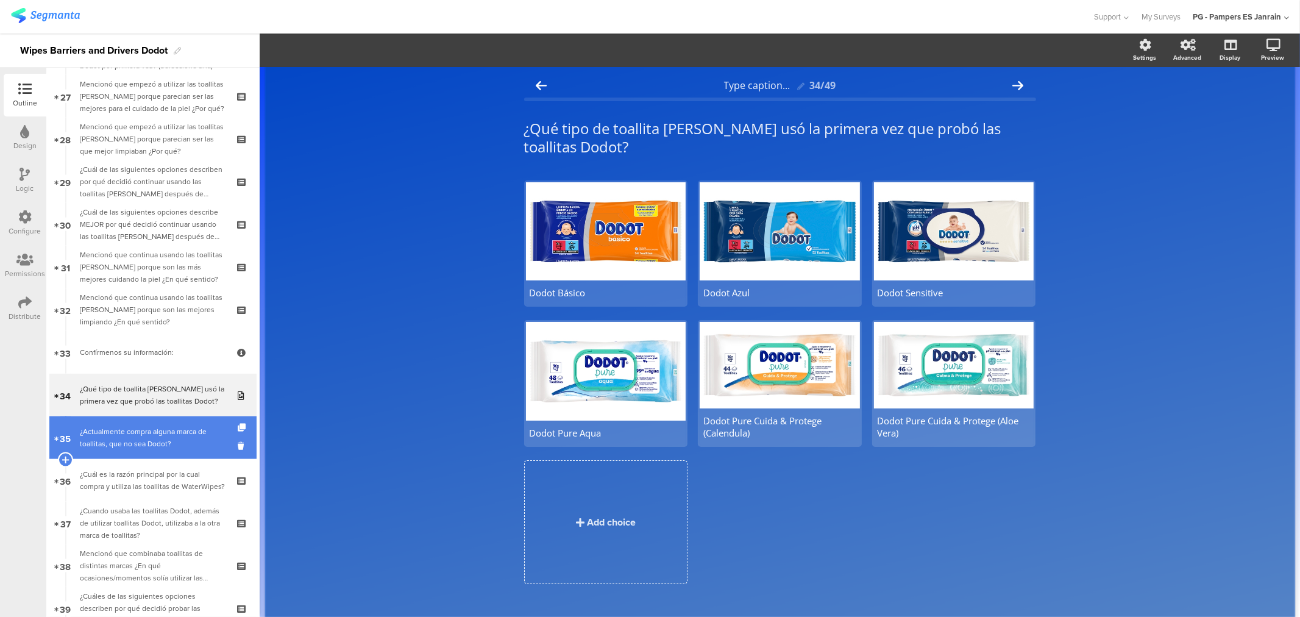
click at [160, 445] on div "¿Actualmente compra alguna marca de toallitas, que no sea Dodot?" at bounding box center [153, 437] width 146 height 24
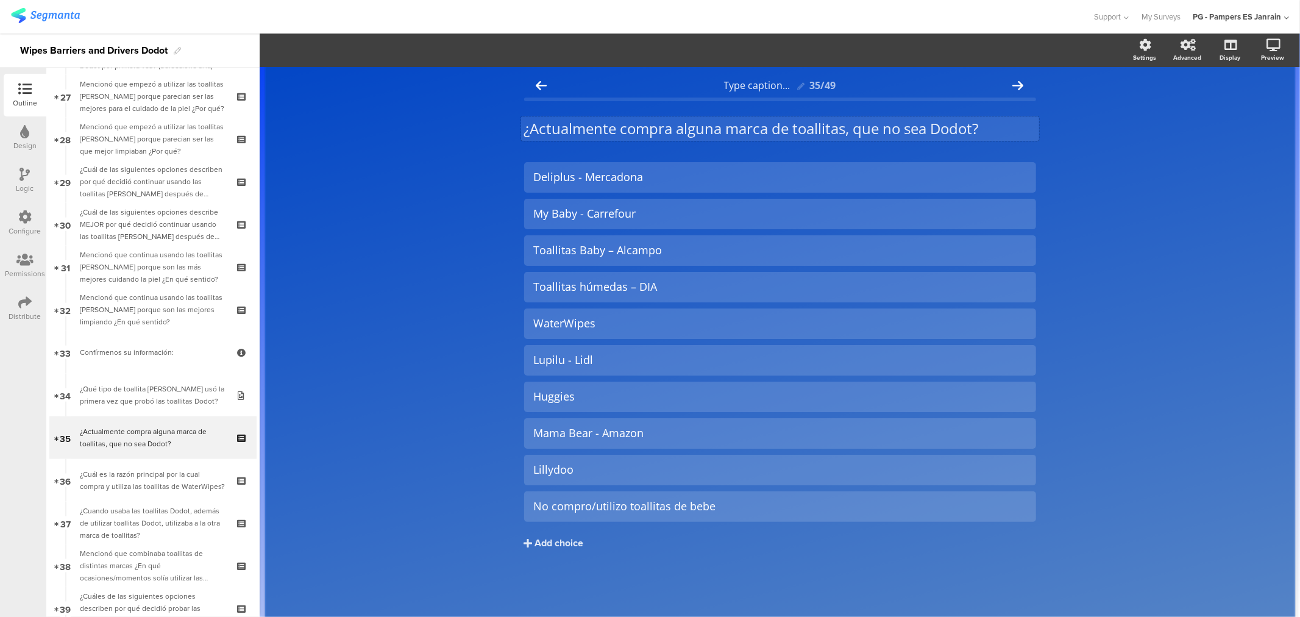
click at [615, 132] on p "¿Actualmente compra alguna marca de toallitas, que no sea Dodot?" at bounding box center [780, 128] width 512 height 18
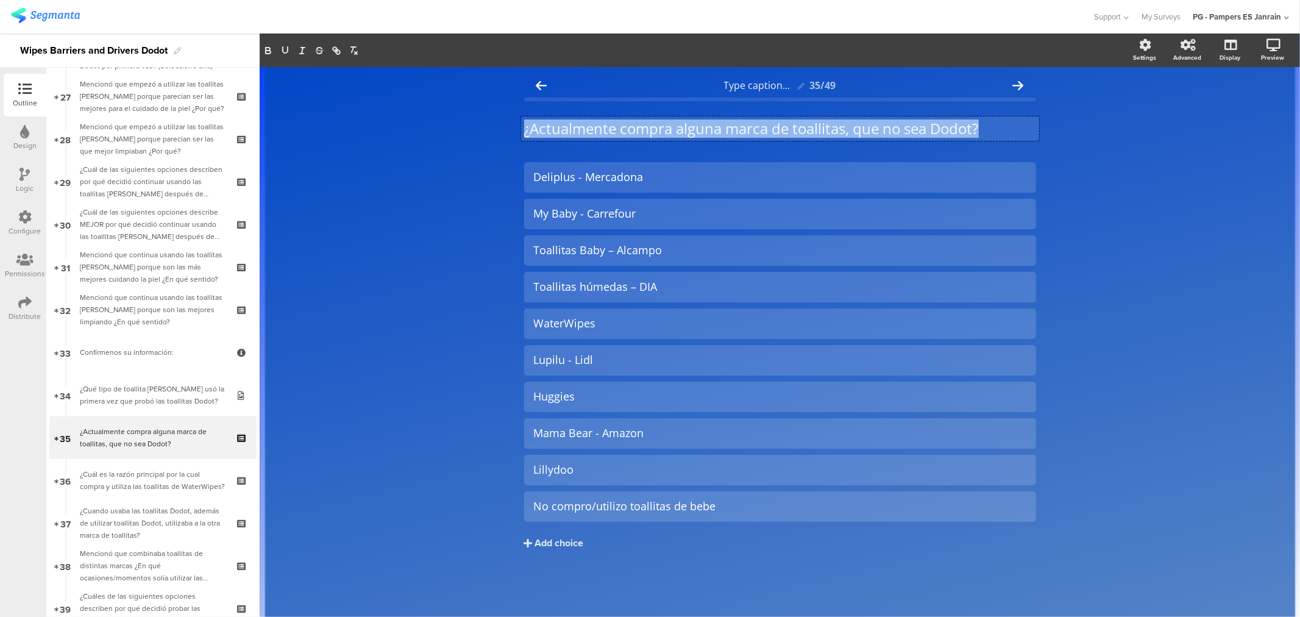
click at [615, 132] on p "¿Actualmente compra alguna marca de toallitas, que no sea Dodot?" at bounding box center [780, 128] width 512 height 18
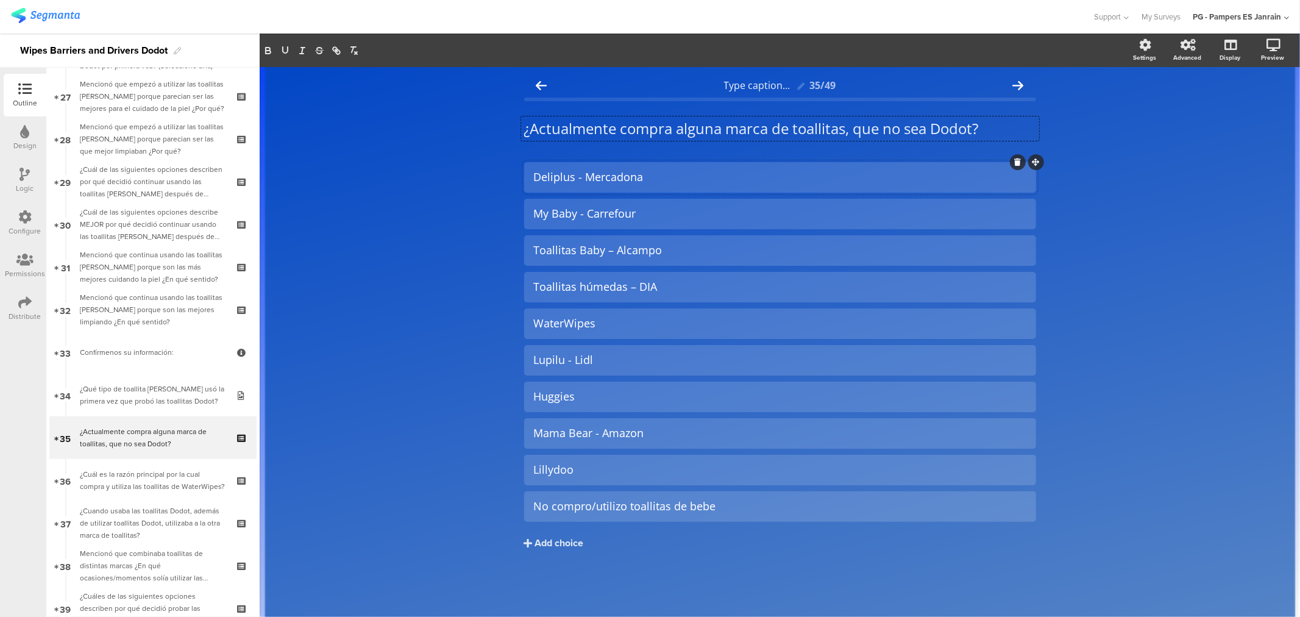
click at [601, 180] on div "Deliplus - Mercadona" at bounding box center [780, 177] width 492 height 14
click at [601, 179] on div "Deliplus - Mercadona" at bounding box center [780, 177] width 492 height 14
copy div "Deliplus - Mercadona"
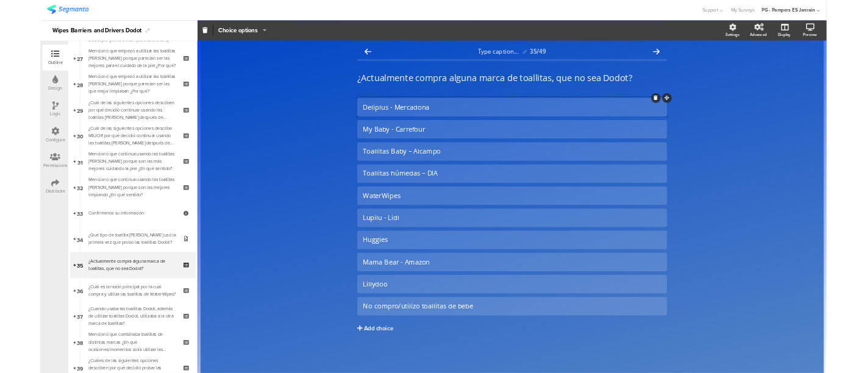
scroll to position [1150, 0]
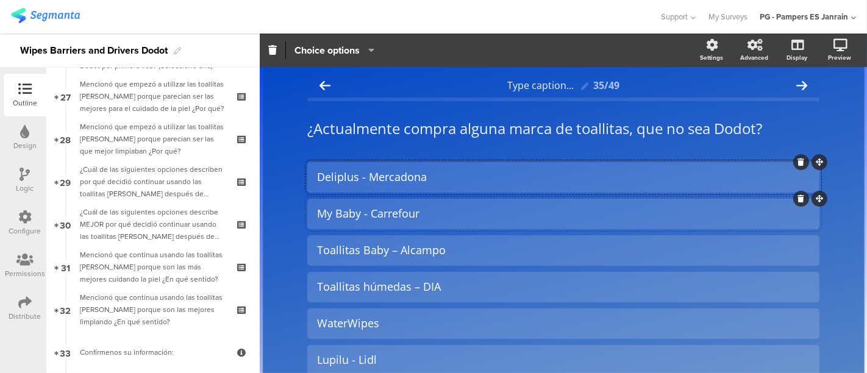
click at [351, 220] on div "My Baby - Carrefour" at bounding box center [563, 214] width 492 height 14
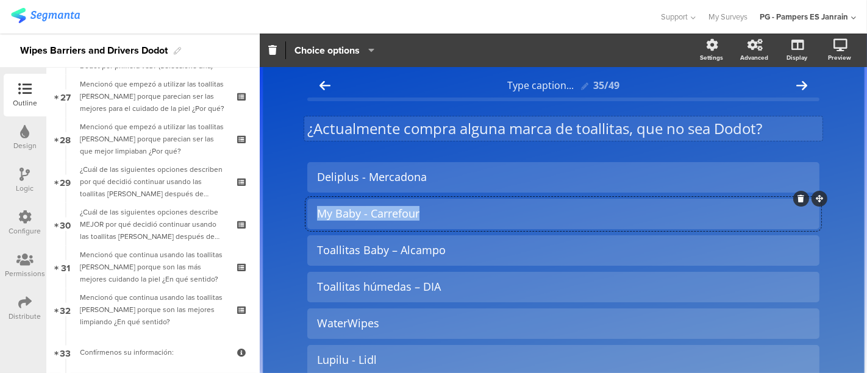
copy div "My Baby - Carrefour"
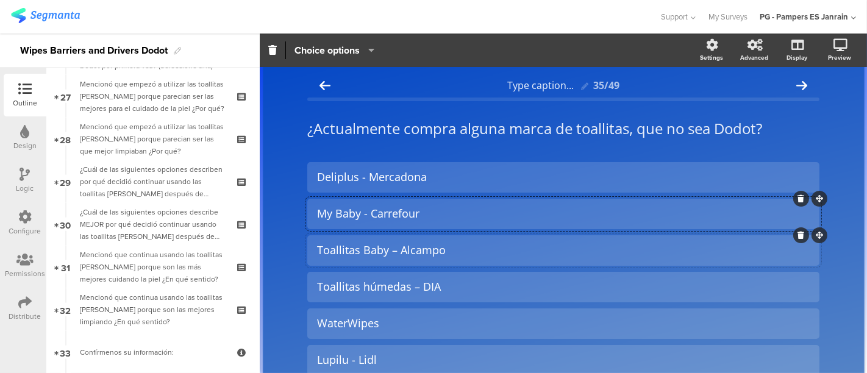
click at [333, 247] on div "Toallitas Baby – Alcampo" at bounding box center [563, 250] width 492 height 14
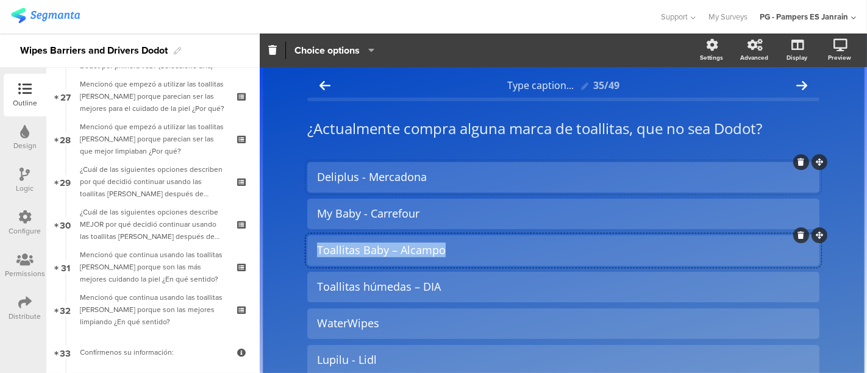
copy div "Toallitas Baby – Alcampo"
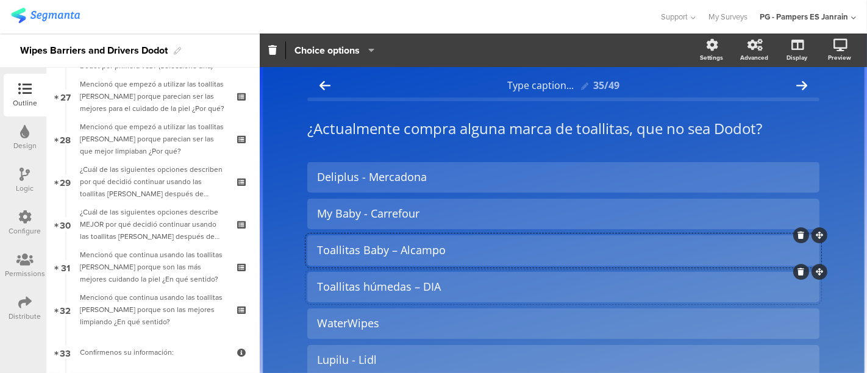
click at [353, 288] on div "Toallitas húmedas – DIA" at bounding box center [563, 287] width 492 height 14
copy div "Toallitas húmedas – DIA"
click at [355, 327] on div "WaterWipes" at bounding box center [563, 323] width 492 height 14
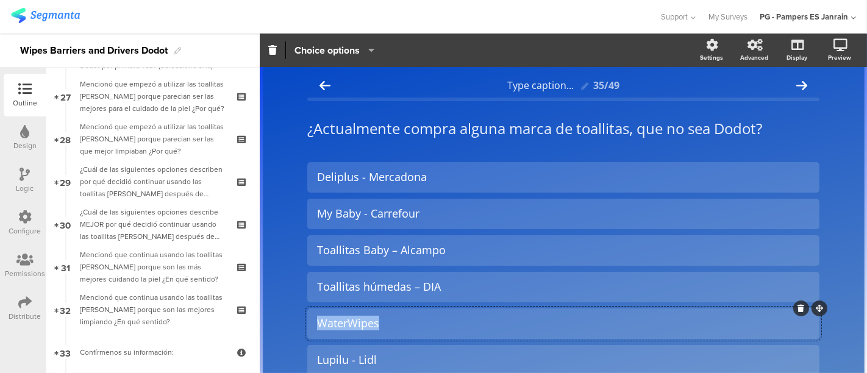
click at [355, 327] on div "WaterWipes" at bounding box center [563, 323] width 492 height 14
copy div "WaterWipes"
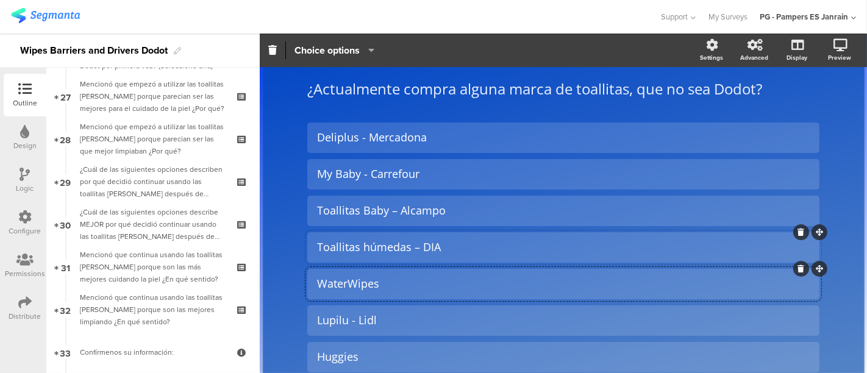
scroll to position [68, 0]
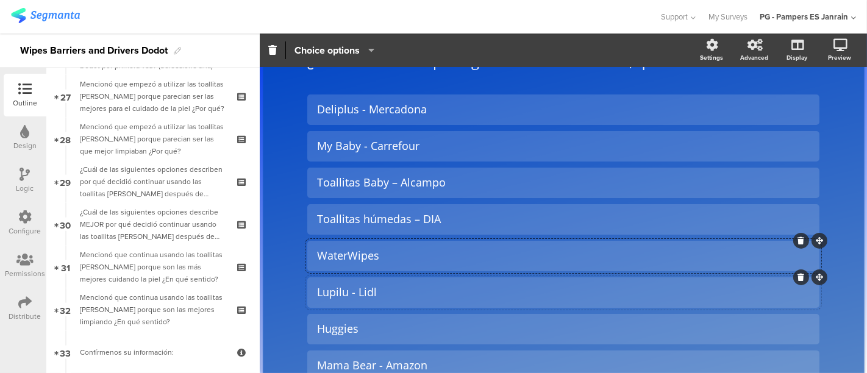
click at [362, 296] on div "Lupilu - Lidl" at bounding box center [563, 292] width 492 height 14
copy div "Lupilu - Lidl"
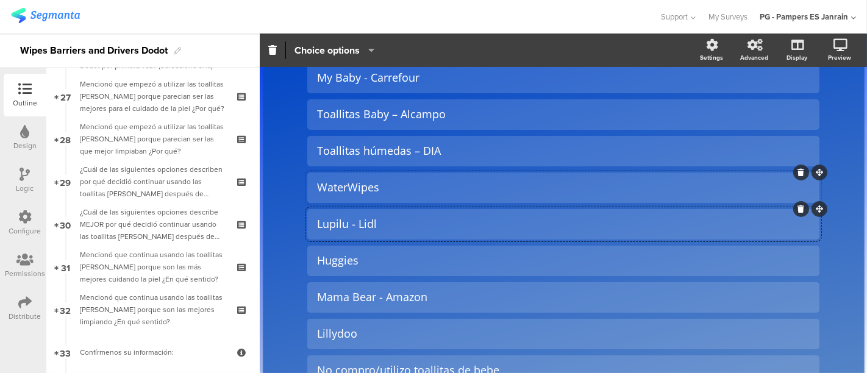
scroll to position [203, 0]
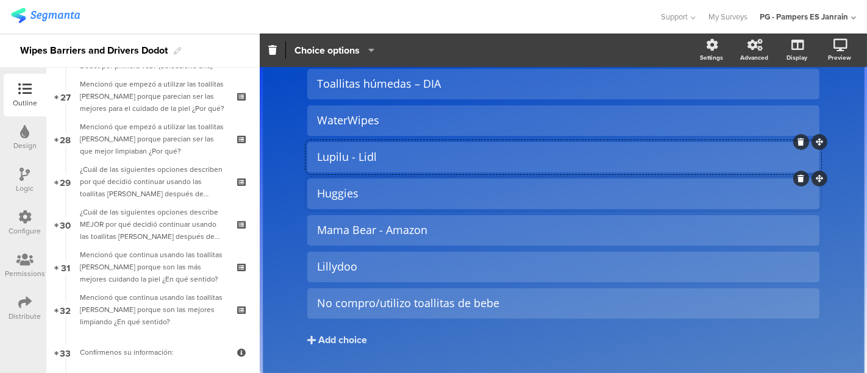
click at [317, 199] on div "Huggies" at bounding box center [563, 193] width 492 height 14
copy div "Huggies"
click at [338, 232] on div "Mama Bear - Amazon" at bounding box center [563, 230] width 492 height 14
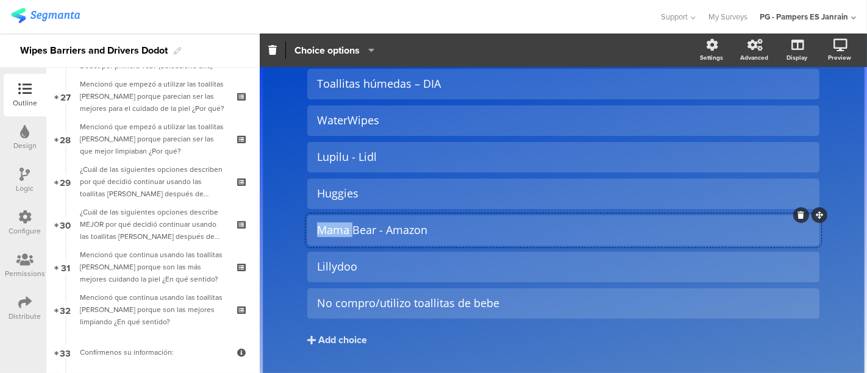
click at [338, 232] on div "Mama Bear - Amazon" at bounding box center [563, 230] width 492 height 14
copy div "Mama Bear - Amazon"
click at [349, 260] on div "Lillydoo" at bounding box center [563, 267] width 492 height 14
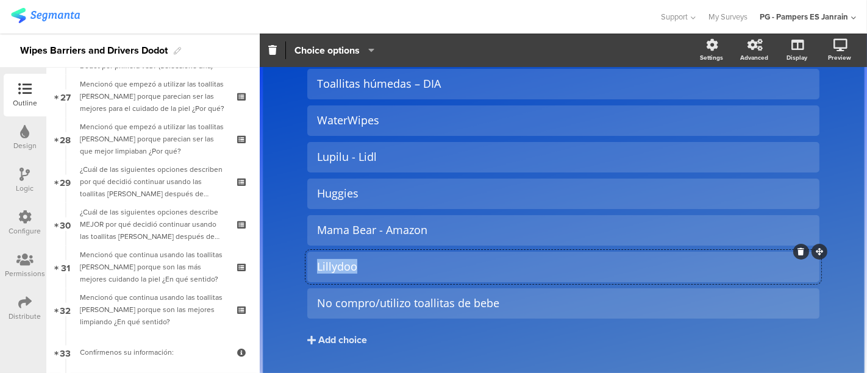
click at [349, 260] on div "Lillydoo" at bounding box center [563, 267] width 492 height 14
copy div "Lillydoo"
click at [340, 311] on div "No compro/utilizo toallitas de bebe" at bounding box center [563, 303] width 492 height 20
